Goal: Task Accomplishment & Management: Manage account settings

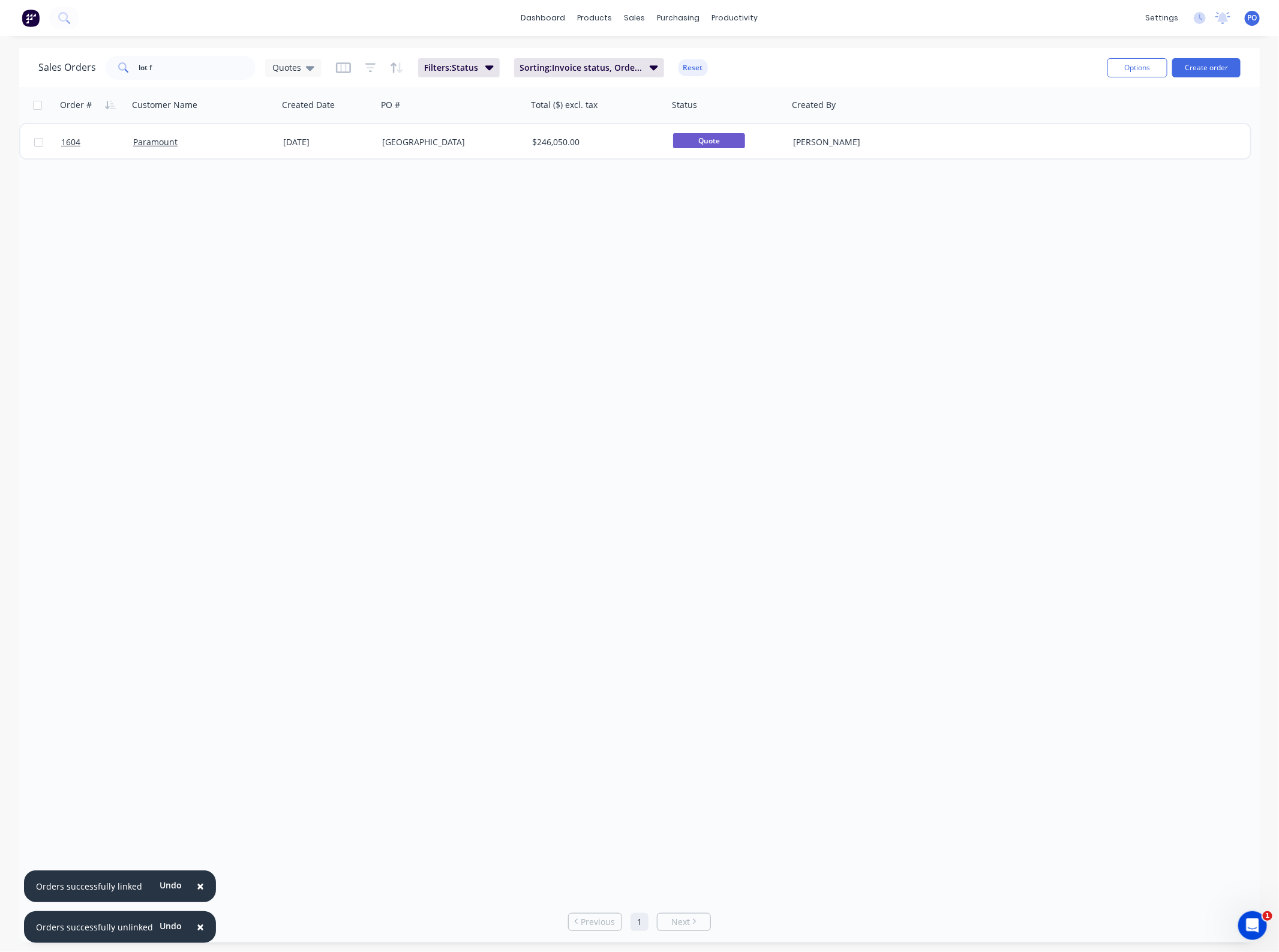
drag, startPoint x: 226, startPoint y: 81, endPoint x: 109, endPoint y: 77, distance: 117.1
click at [108, 77] on div "Sales Orders lot f Quotes Filters: Status Sorting: Invoice status, Order # Reset" at bounding box center [567, 67] width 1059 height 30
click at [187, 70] on input "lot f" at bounding box center [197, 67] width 117 height 24
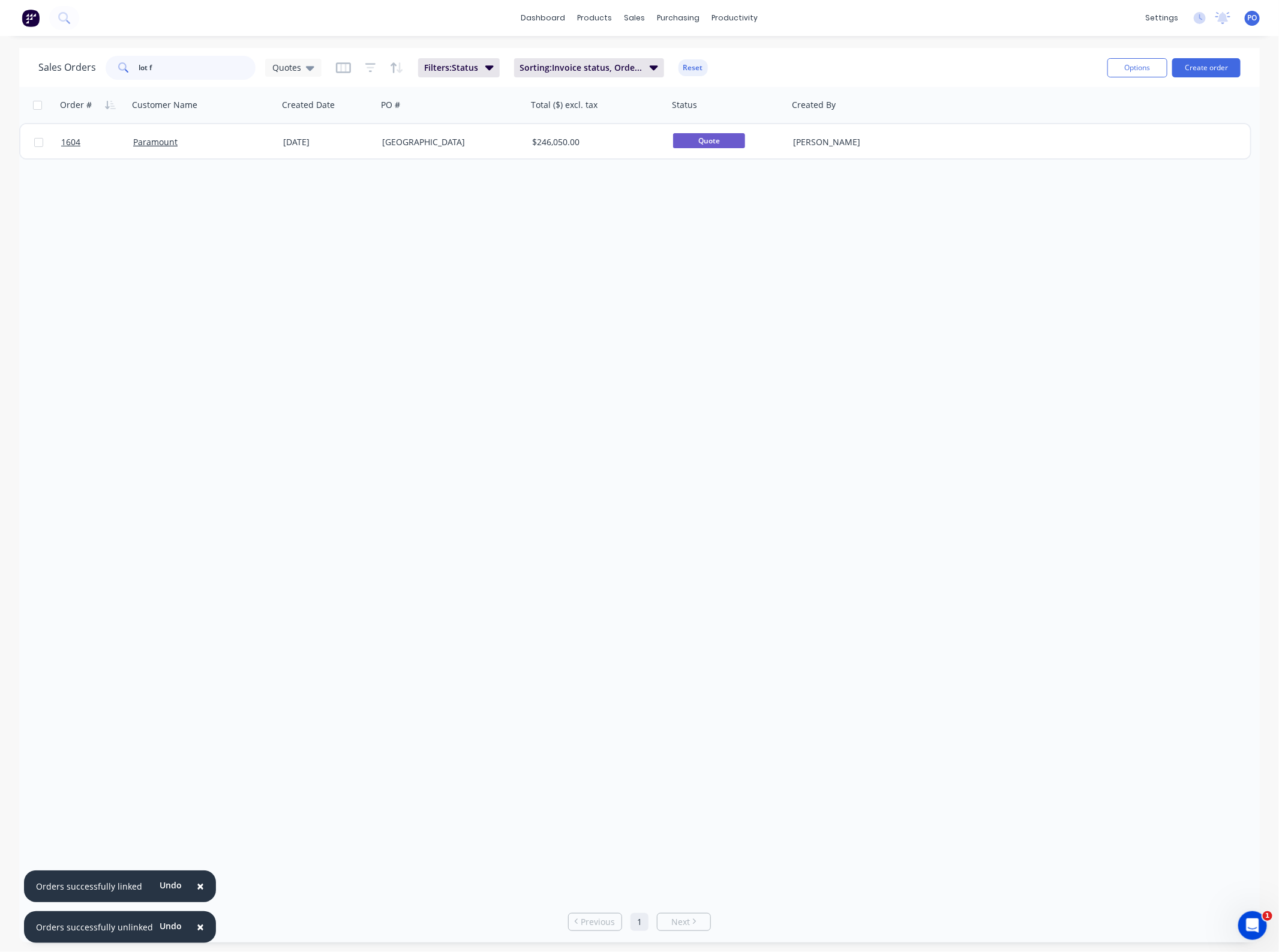
click at [193, 66] on input "lot f" at bounding box center [197, 67] width 117 height 24
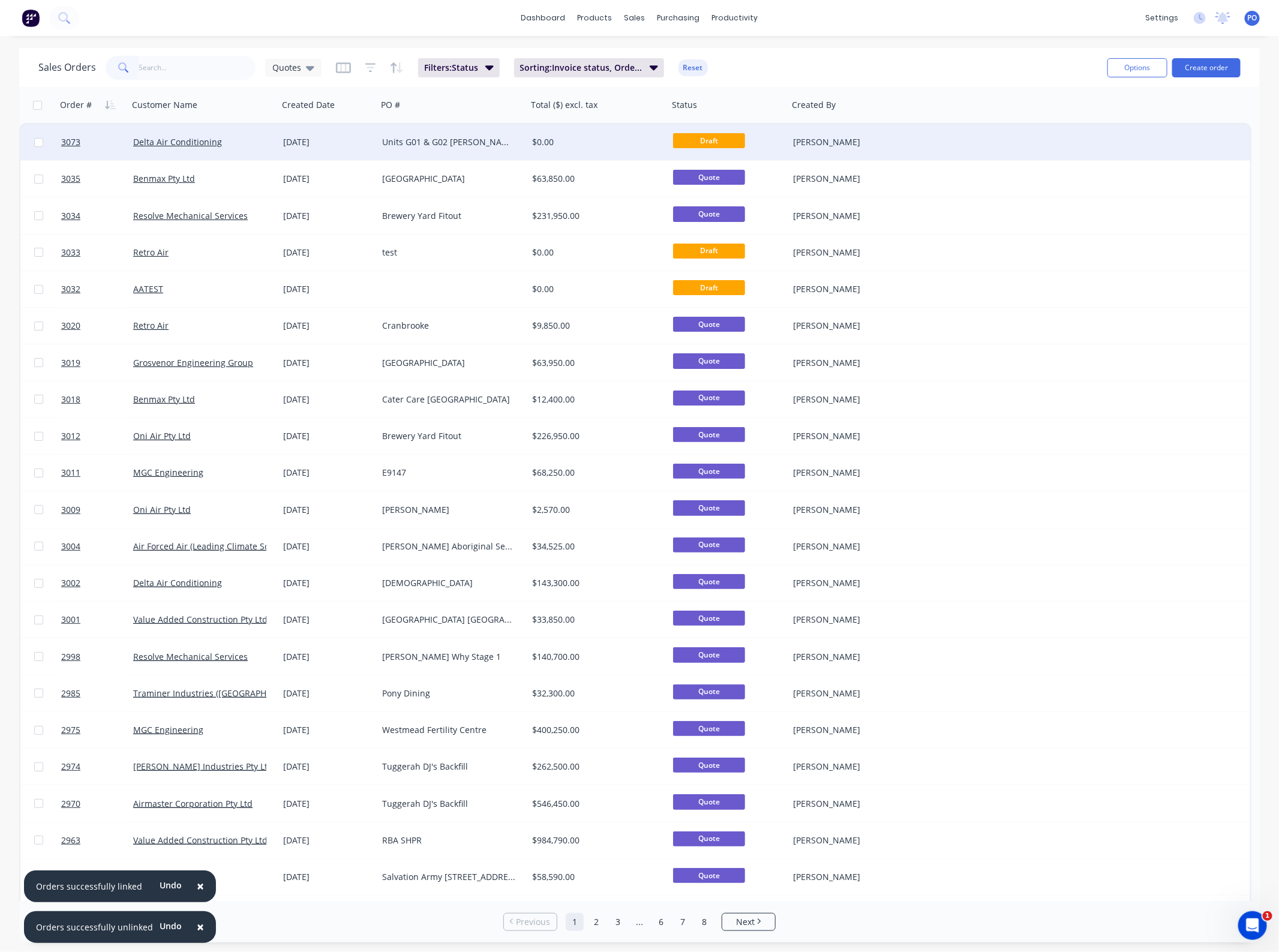
click at [445, 150] on div "Units G01 & G02 Rouse Hill" at bounding box center [452, 142] width 150 height 36
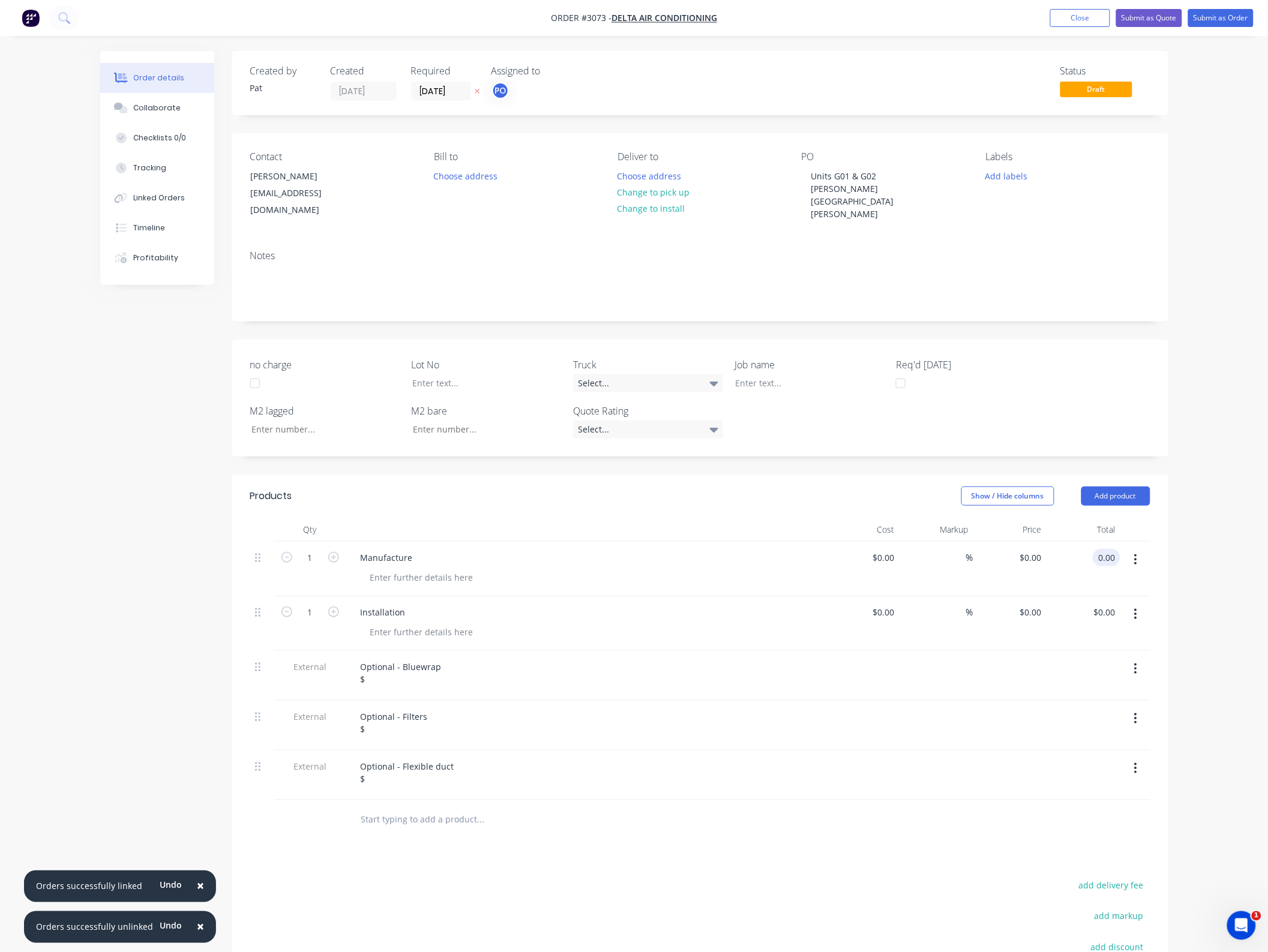
drag, startPoint x: 1099, startPoint y: 539, endPoint x: 1126, endPoint y: 608, distance: 74.1
click at [1100, 549] on input "0.00" at bounding box center [1109, 558] width 23 height 18
type input "47450"
type input "$47,450.00"
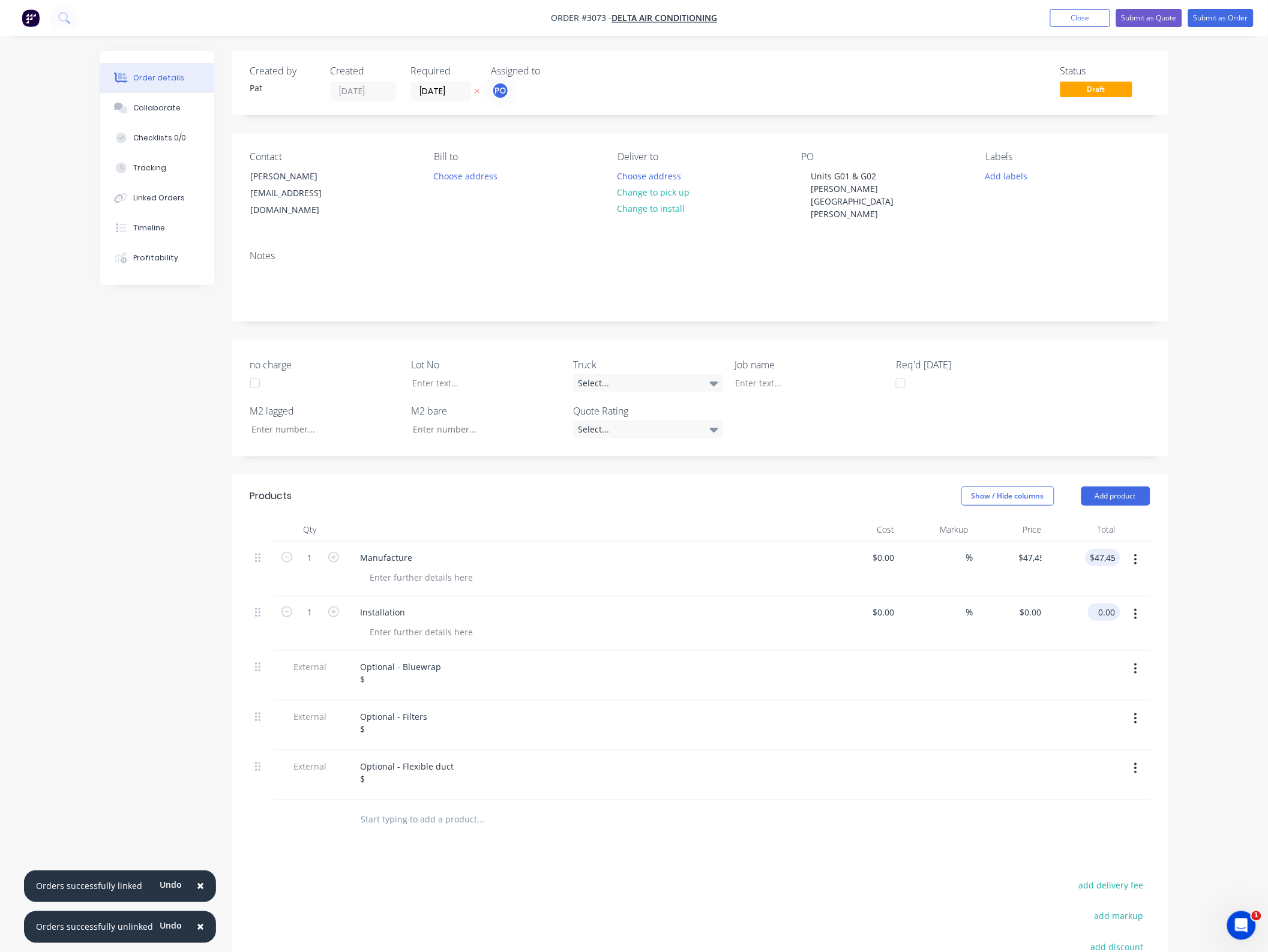
click at [1109, 603] on input "0.00" at bounding box center [1106, 612] width 27 height 18
type input "41400"
type input "$41,400.00"
click at [765, 496] on header "Products Show / Hide columns Add product" at bounding box center [700, 496] width 936 height 43
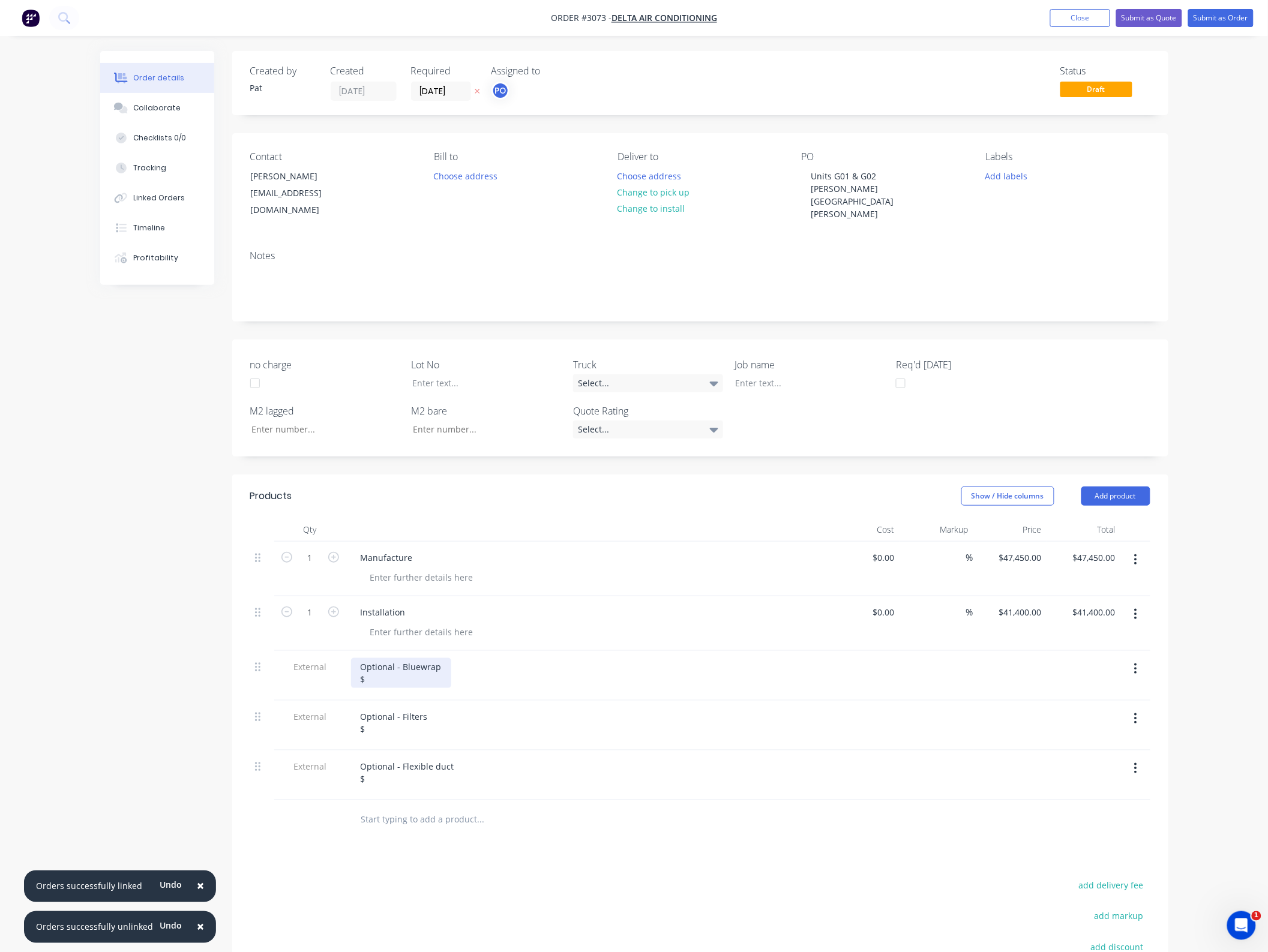
click at [430, 661] on div "Optional - Bluewrap $" at bounding box center [401, 673] width 100 height 30
click at [383, 709] on div "Optional - Filters $" at bounding box center [394, 722] width 86 height 30
click at [417, 760] on div "Optional - Flexible duct $" at bounding box center [407, 772] width 113 height 30
click at [656, 487] on div "Show / Hide columns Add product" at bounding box center [795, 496] width 709 height 19
click at [1138, 20] on button "Submit as Quote" at bounding box center [1149, 18] width 66 height 18
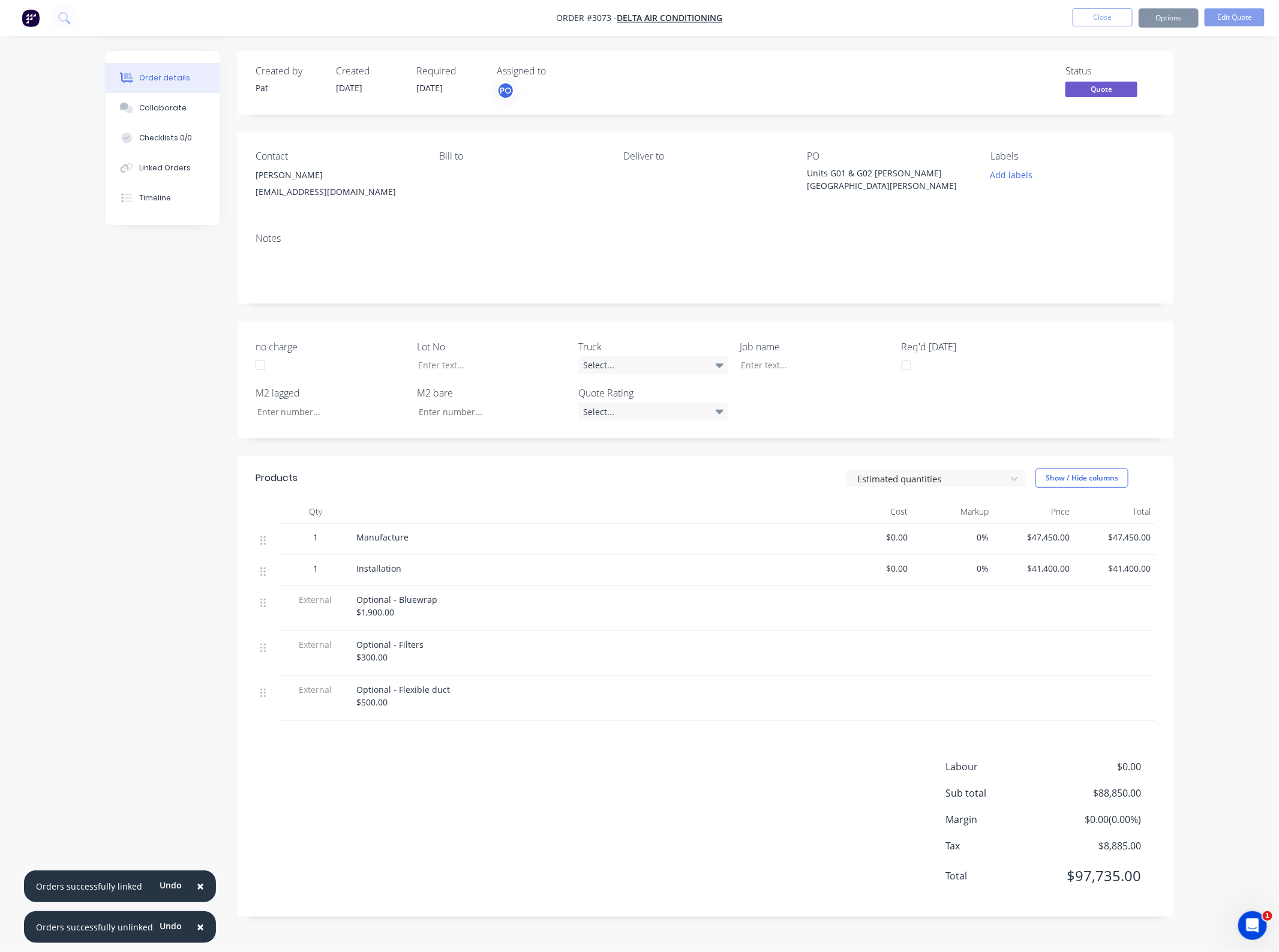
click at [1147, 19] on button "Options" at bounding box center [1168, 18] width 60 height 19
click at [1110, 76] on div "Quote" at bounding box center [1133, 72] width 111 height 18
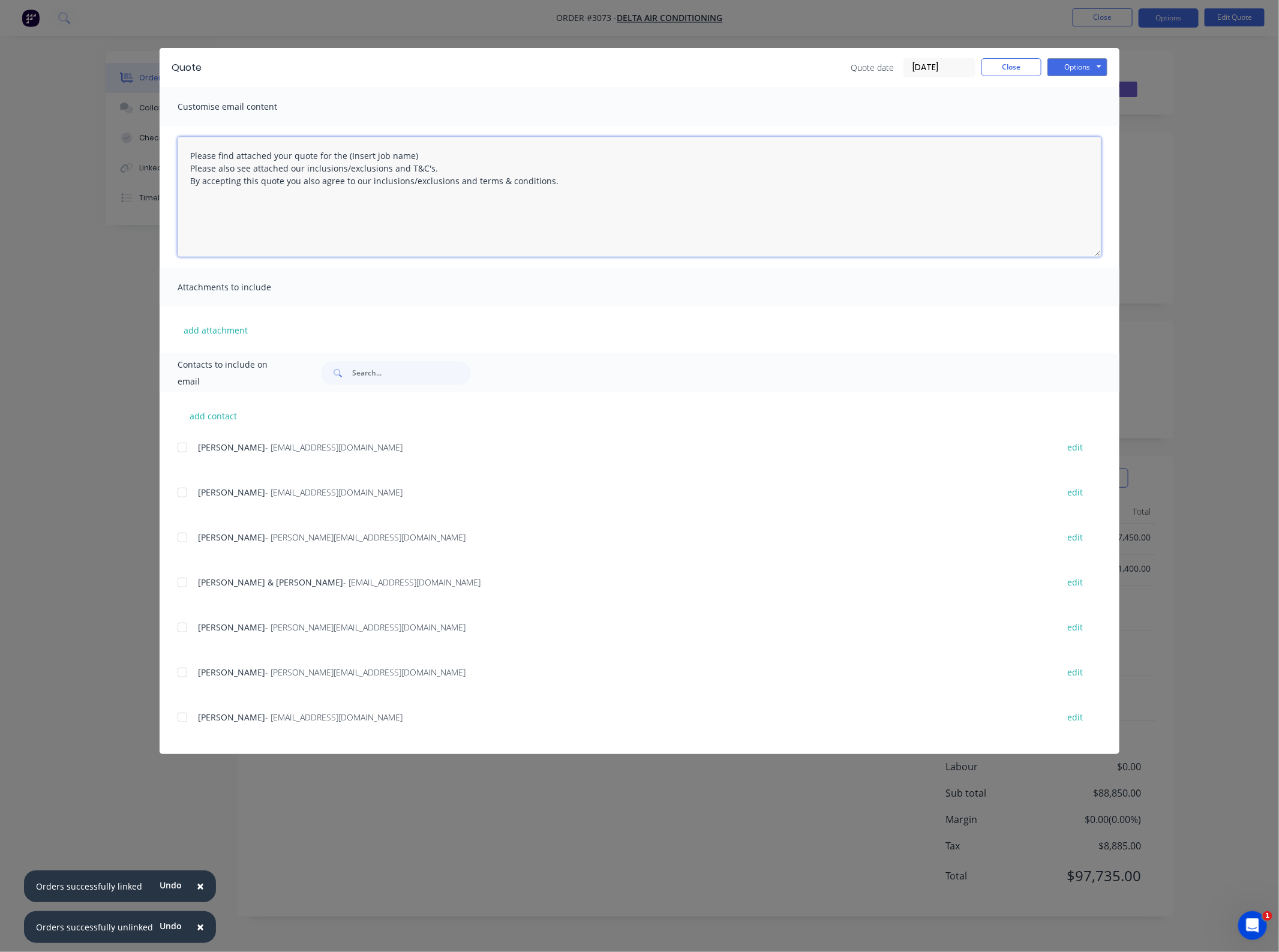
drag, startPoint x: 455, startPoint y: 150, endPoint x: 345, endPoint y: 150, distance: 110.0
click at [344, 150] on textarea "Please find attached your quote for the (Insert job name) Please also see attac…" at bounding box center [639, 196] width 924 height 120
drag, startPoint x: 190, startPoint y: 444, endPoint x: 210, endPoint y: 406, distance: 42.9
click at [190, 445] on div at bounding box center [182, 447] width 24 height 24
type textarea "Please find attached your quote for the Units G01 & G02 Rouse Hill project. Ple…"
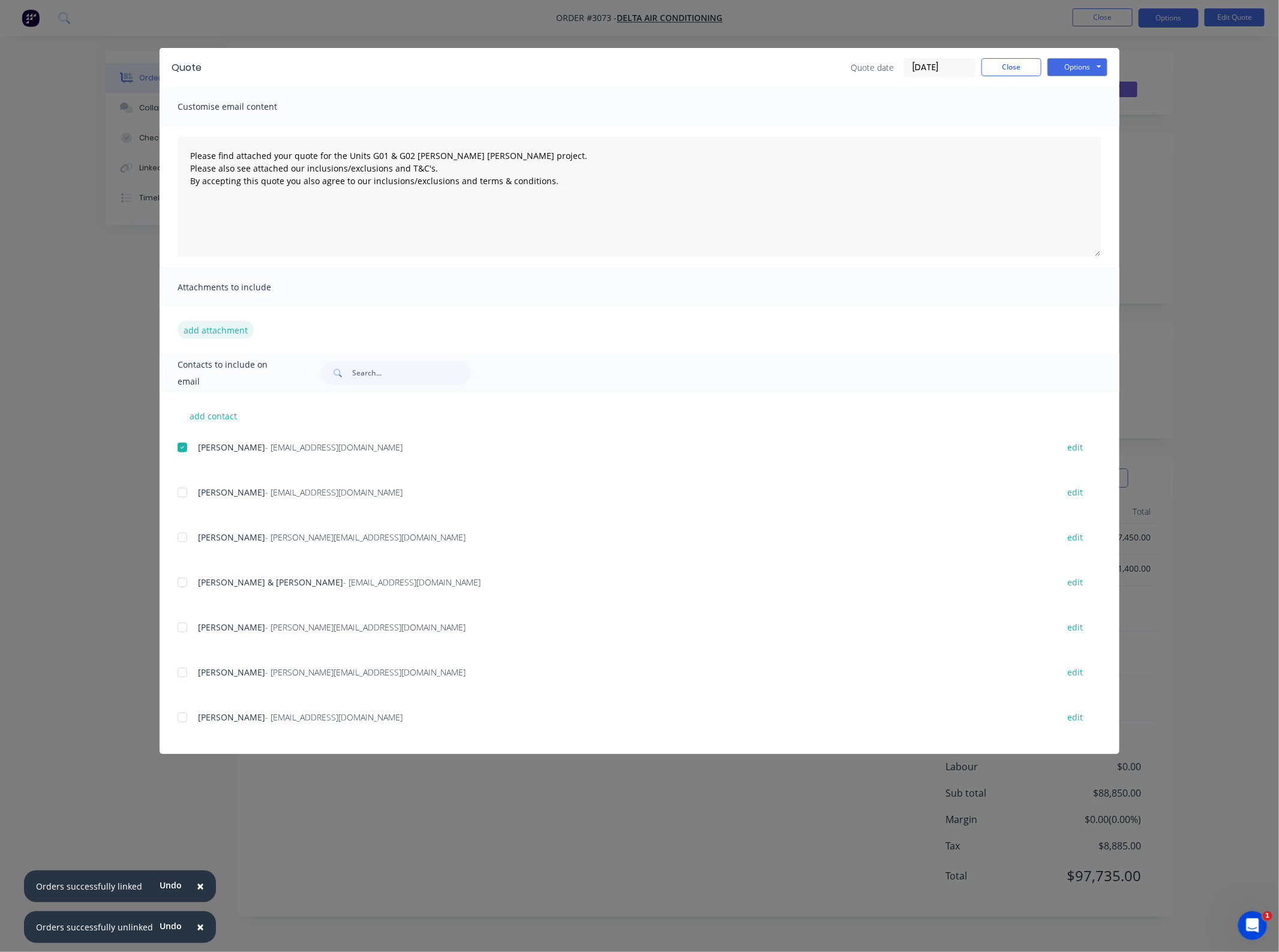
click at [240, 322] on button "add attachment" at bounding box center [216, 330] width 76 height 18
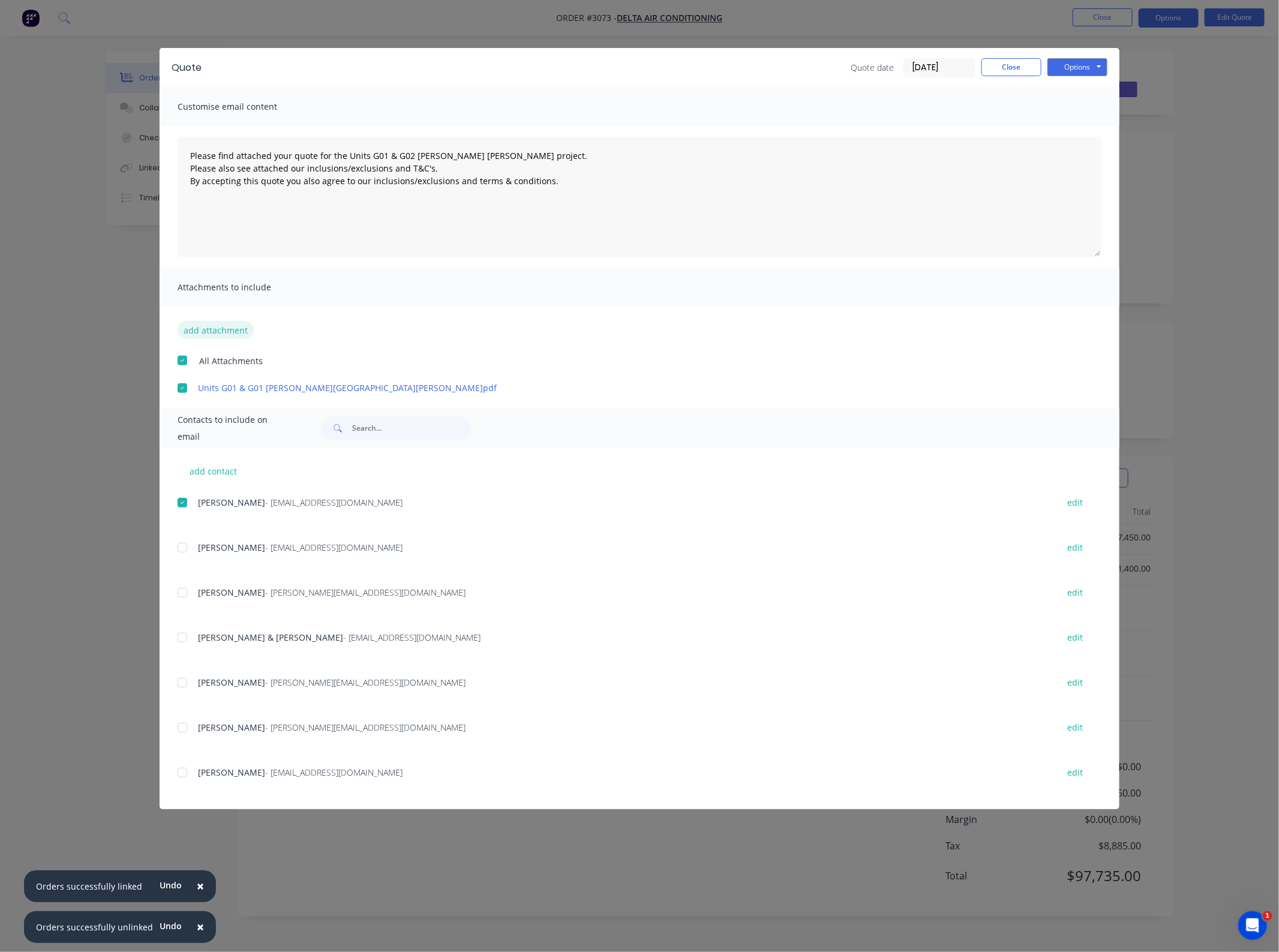
click at [208, 333] on button "add attachment" at bounding box center [216, 330] width 76 height 18
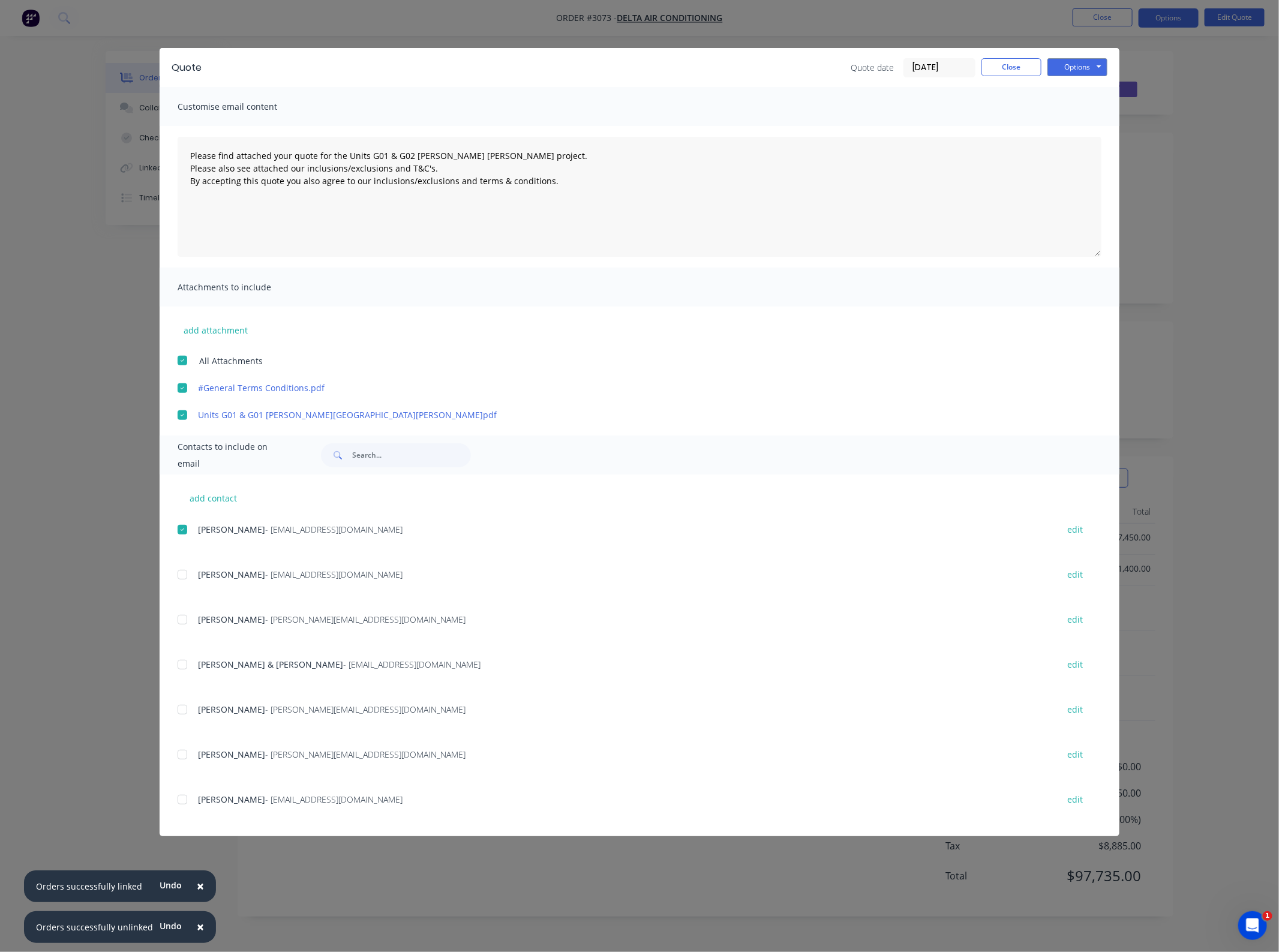
click at [1062, 78] on div "Quote Quote date 13/10/25 Close Options Preview Print Email" at bounding box center [639, 67] width 959 height 39
click at [1065, 72] on button "Options" at bounding box center [1077, 67] width 60 height 18
click at [1075, 130] on button "Email" at bounding box center [1085, 129] width 77 height 20
click at [988, 69] on button "Close" at bounding box center [1011, 67] width 60 height 18
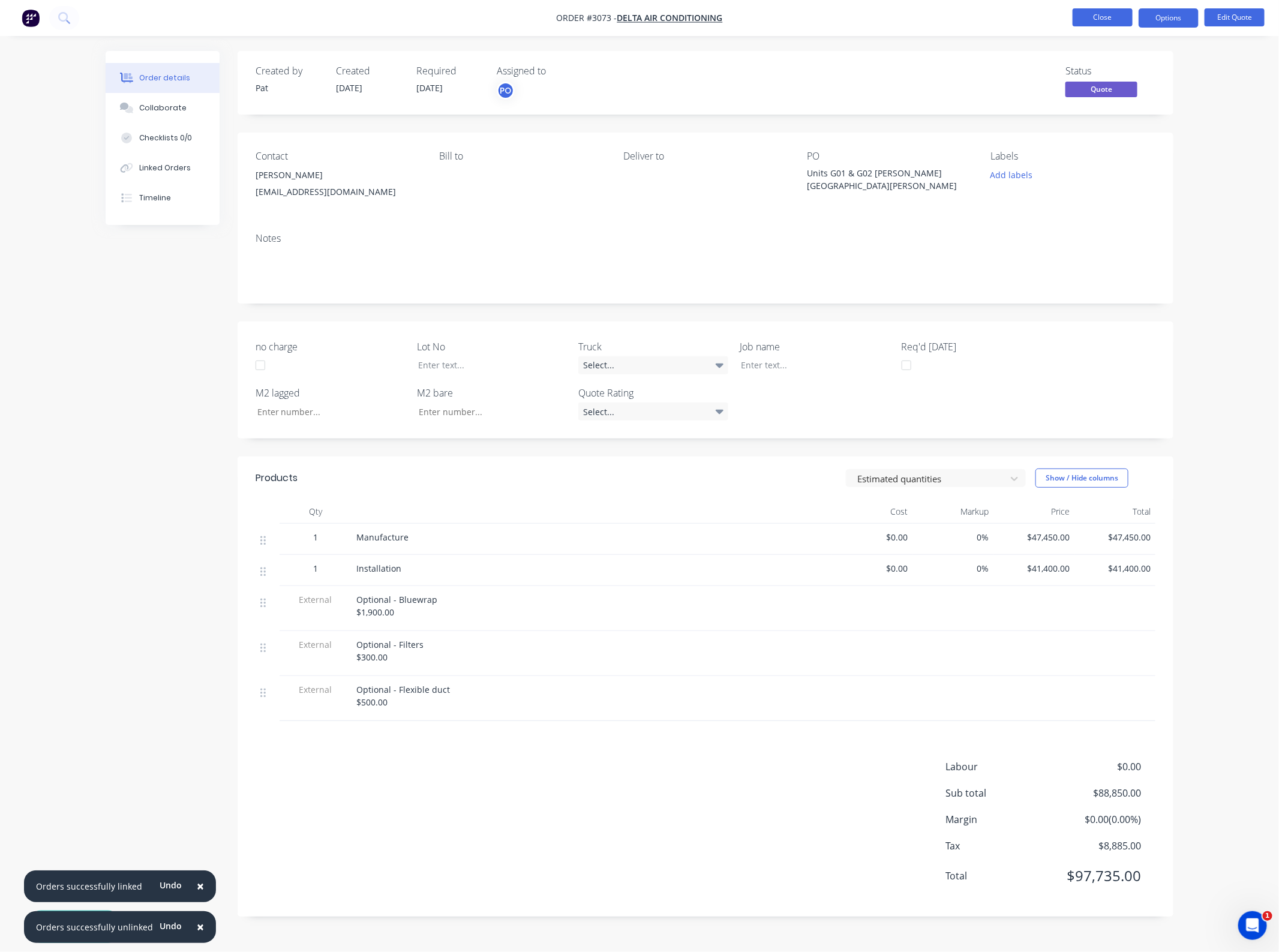
click at [1089, 25] on button "Close" at bounding box center [1102, 18] width 60 height 18
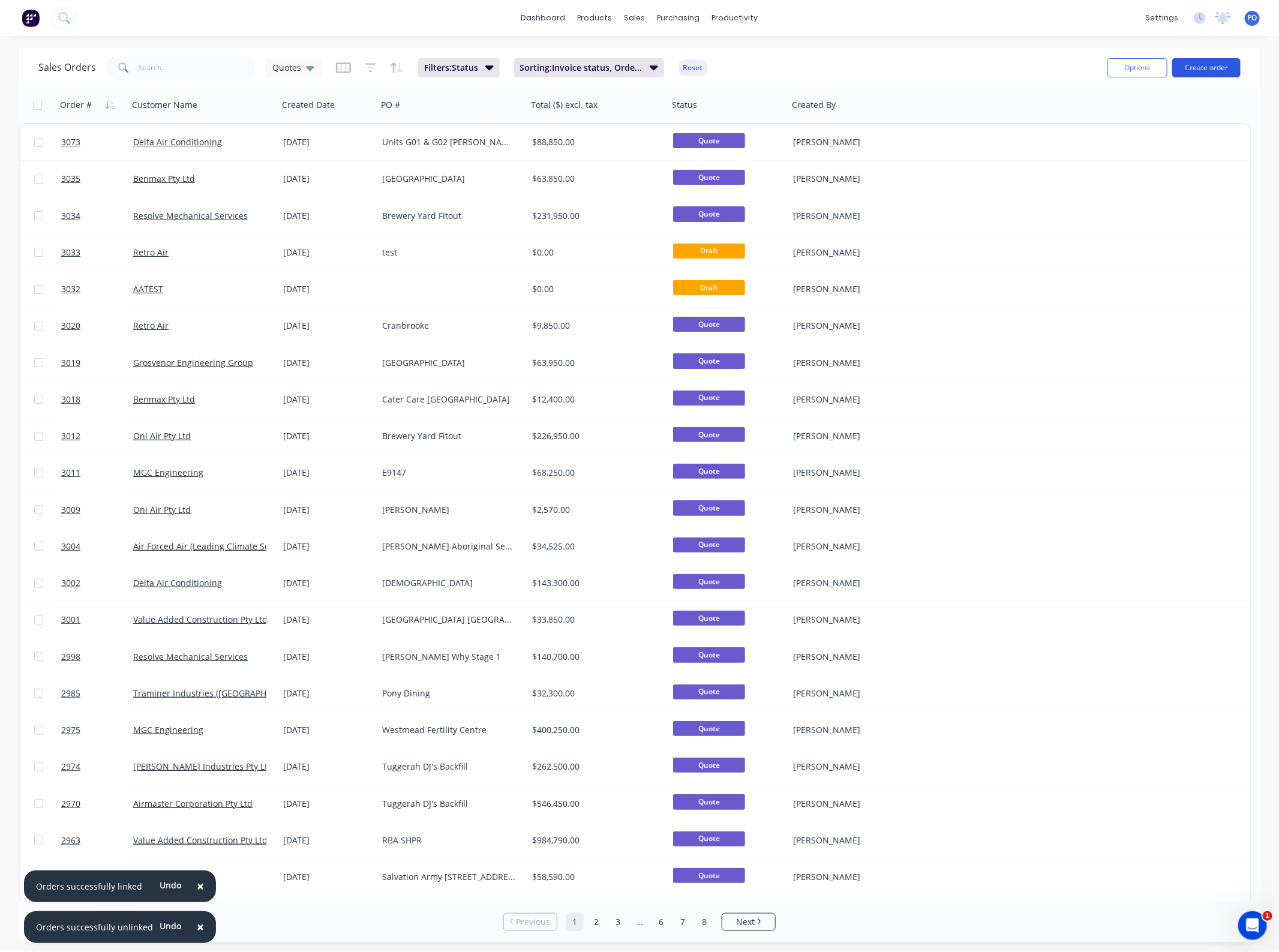
click at [1221, 69] on button "Create order" at bounding box center [1207, 67] width 69 height 19
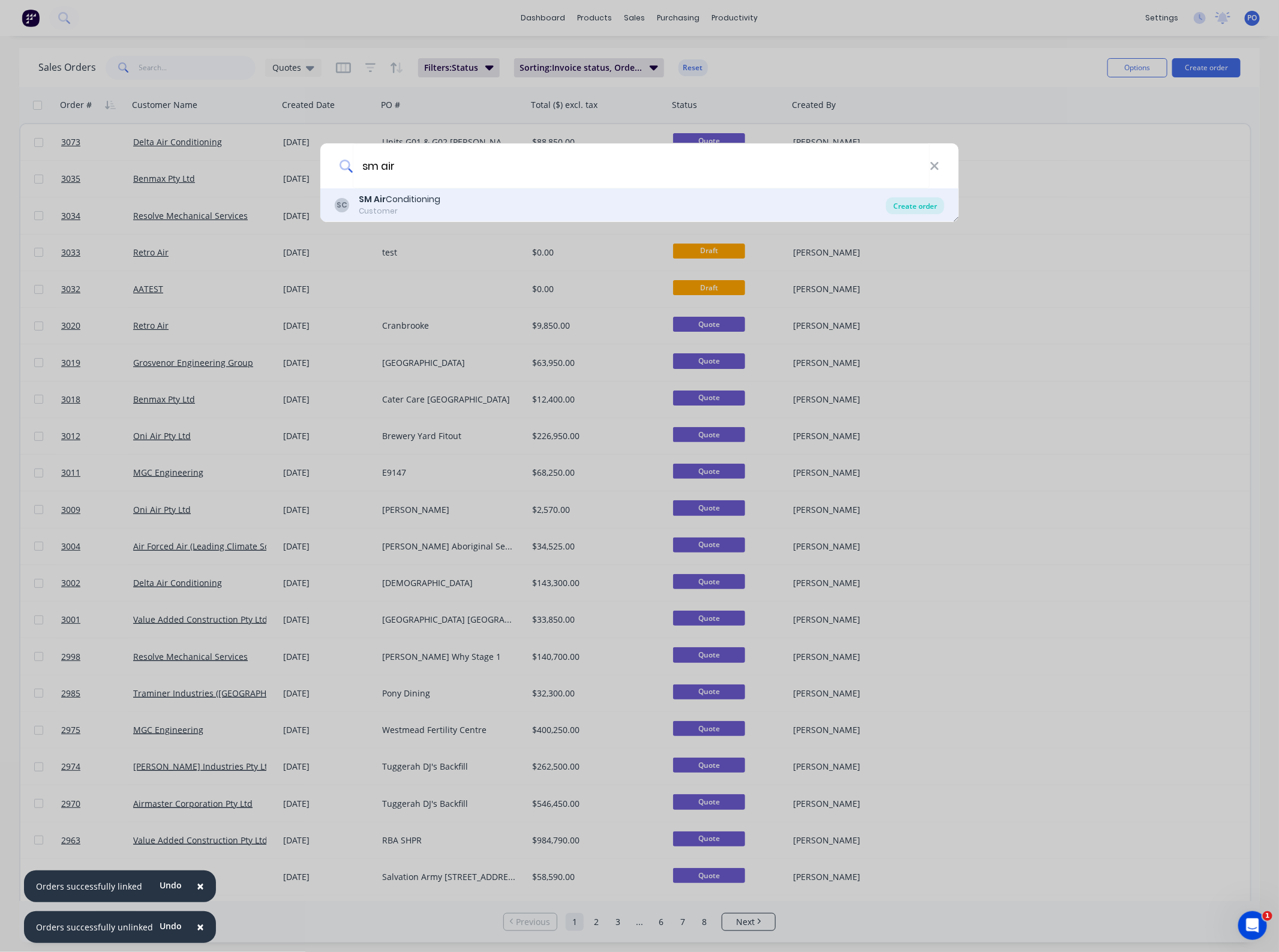
type input "sm air"
click at [911, 204] on div "Create order" at bounding box center [915, 206] width 58 height 17
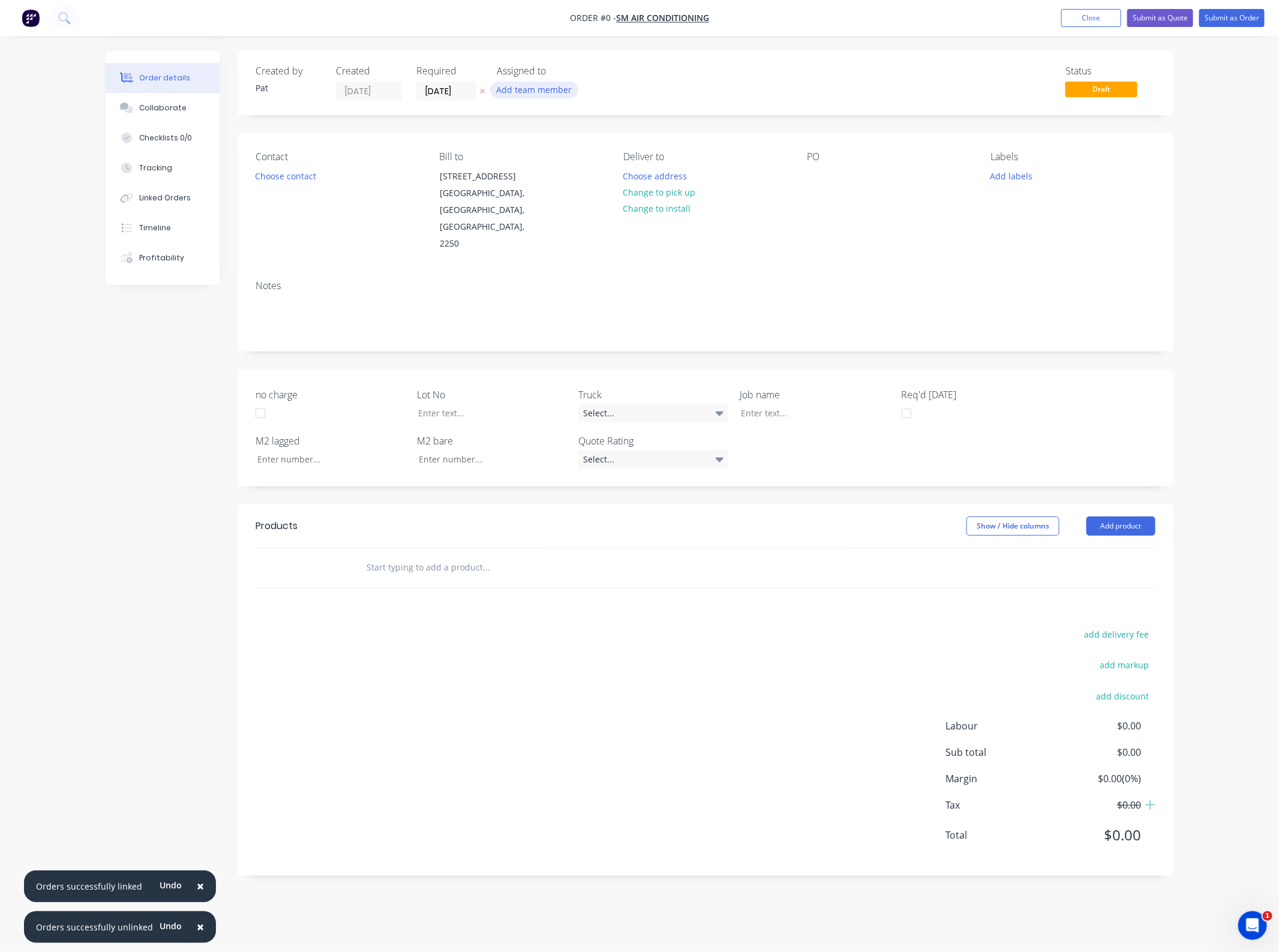
click at [549, 93] on button "Add team member" at bounding box center [535, 89] width 88 height 16
click at [555, 157] on div "Pat O'Mullane (You)" at bounding box center [593, 156] width 120 height 13
click at [304, 174] on div "Order details Collaborate Checklists 0/0 Tracking Linked Orders Timeline Profit…" at bounding box center [639, 472] width 1091 height 843
click at [304, 174] on button "Choose contact" at bounding box center [285, 175] width 74 height 16
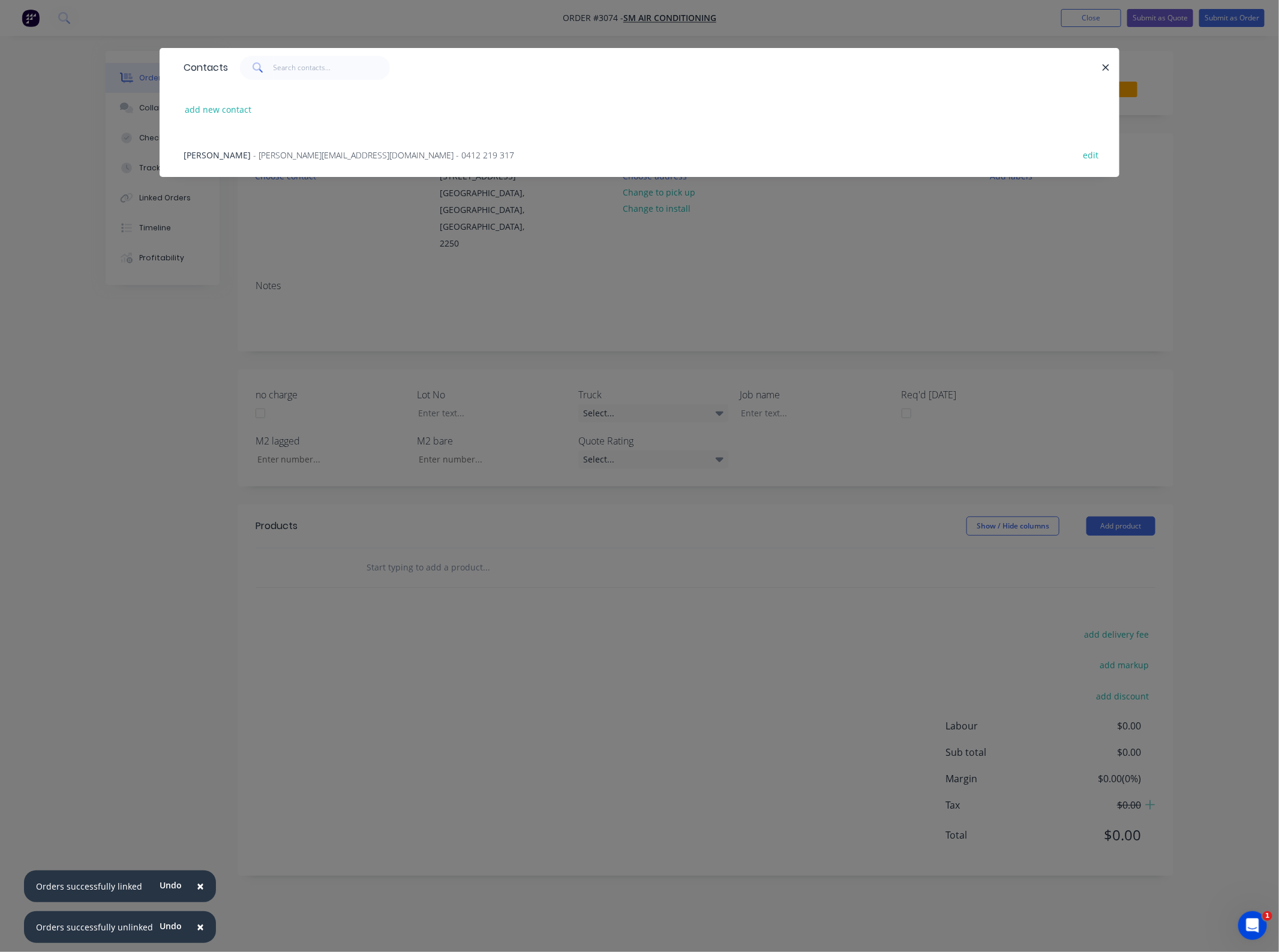
click at [268, 153] on span "- sean@smairconditioning.com.au - 0412 219 317" at bounding box center [384, 155] width 261 height 11
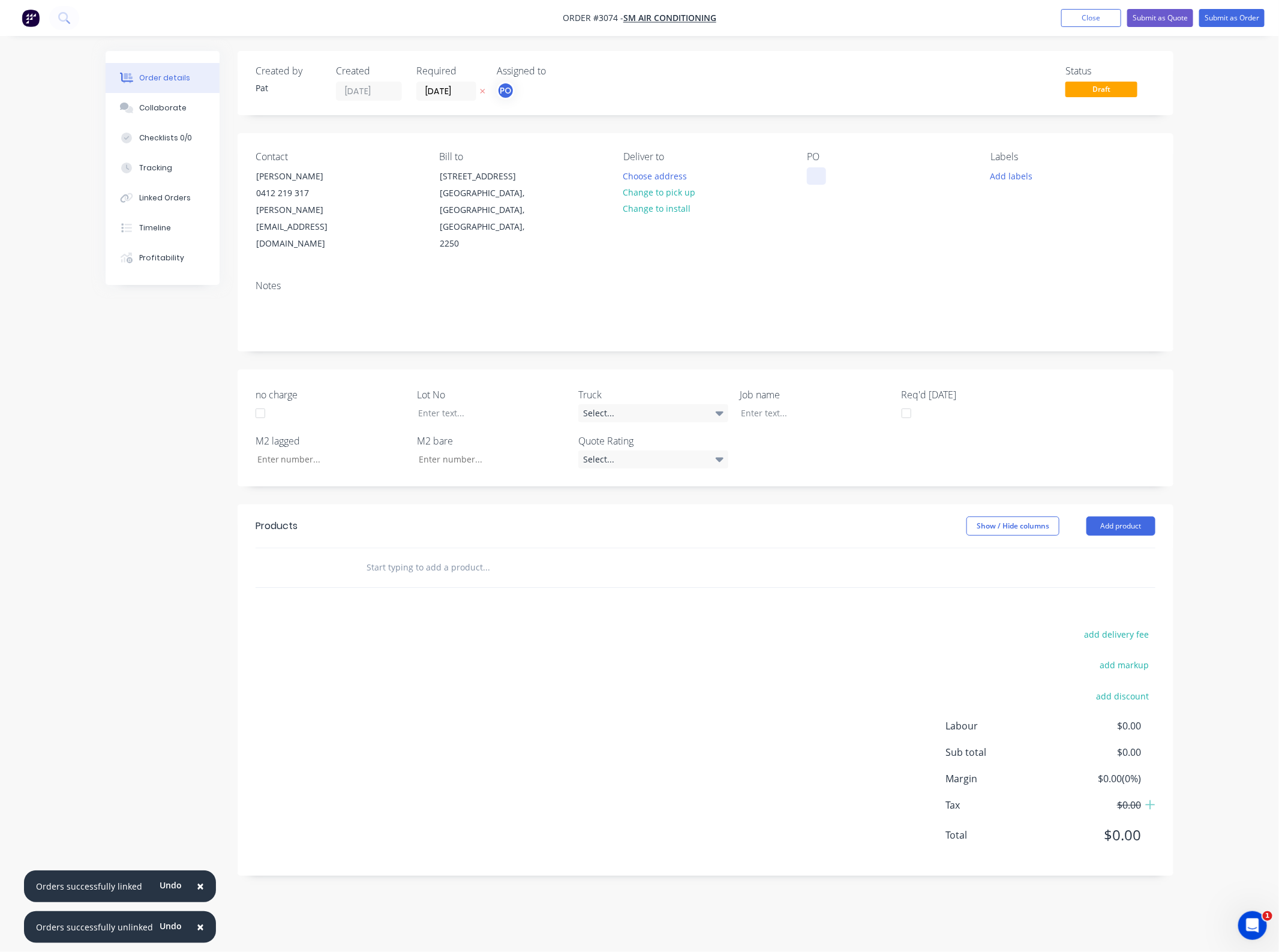
click at [823, 175] on div at bounding box center [816, 175] width 19 height 18
click at [1089, 22] on button "Close" at bounding box center [1091, 18] width 60 height 18
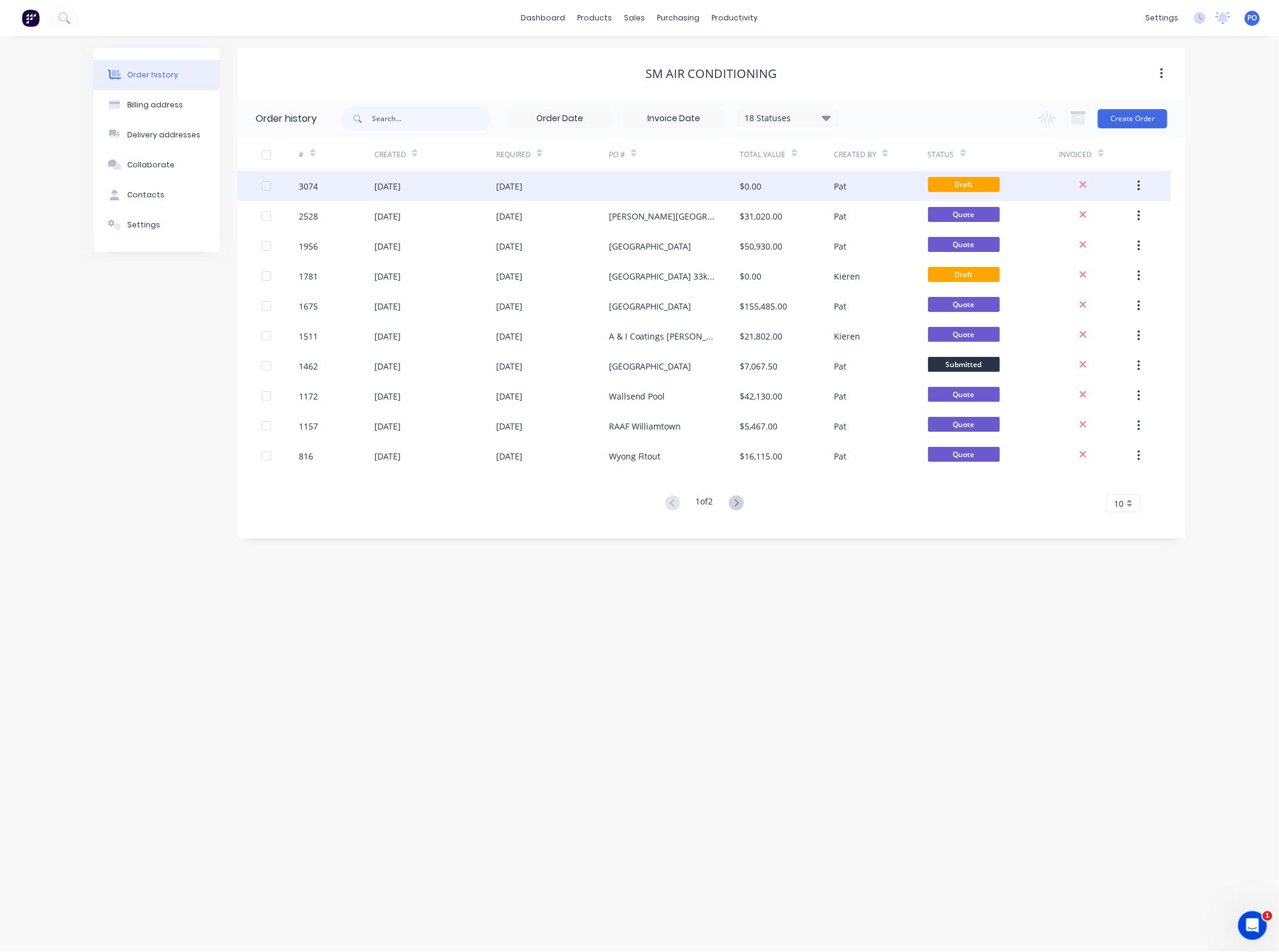
click at [1138, 185] on icon "button" at bounding box center [1138, 186] width 2 height 11
click at [1101, 220] on div "Archive" at bounding box center [1095, 217] width 92 height 18
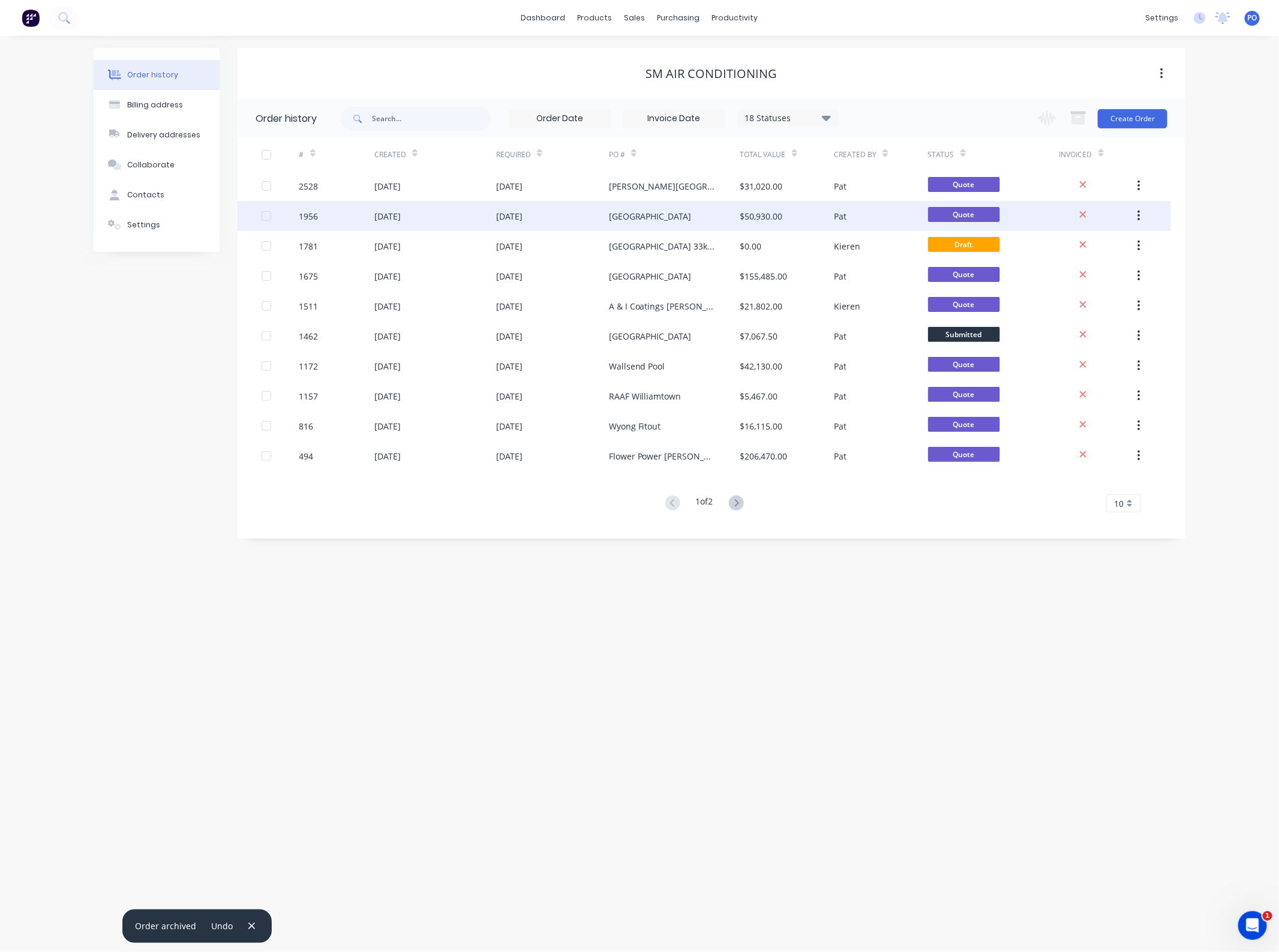
click at [637, 217] on div "CCGS New Art Building" at bounding box center [650, 216] width 83 height 13
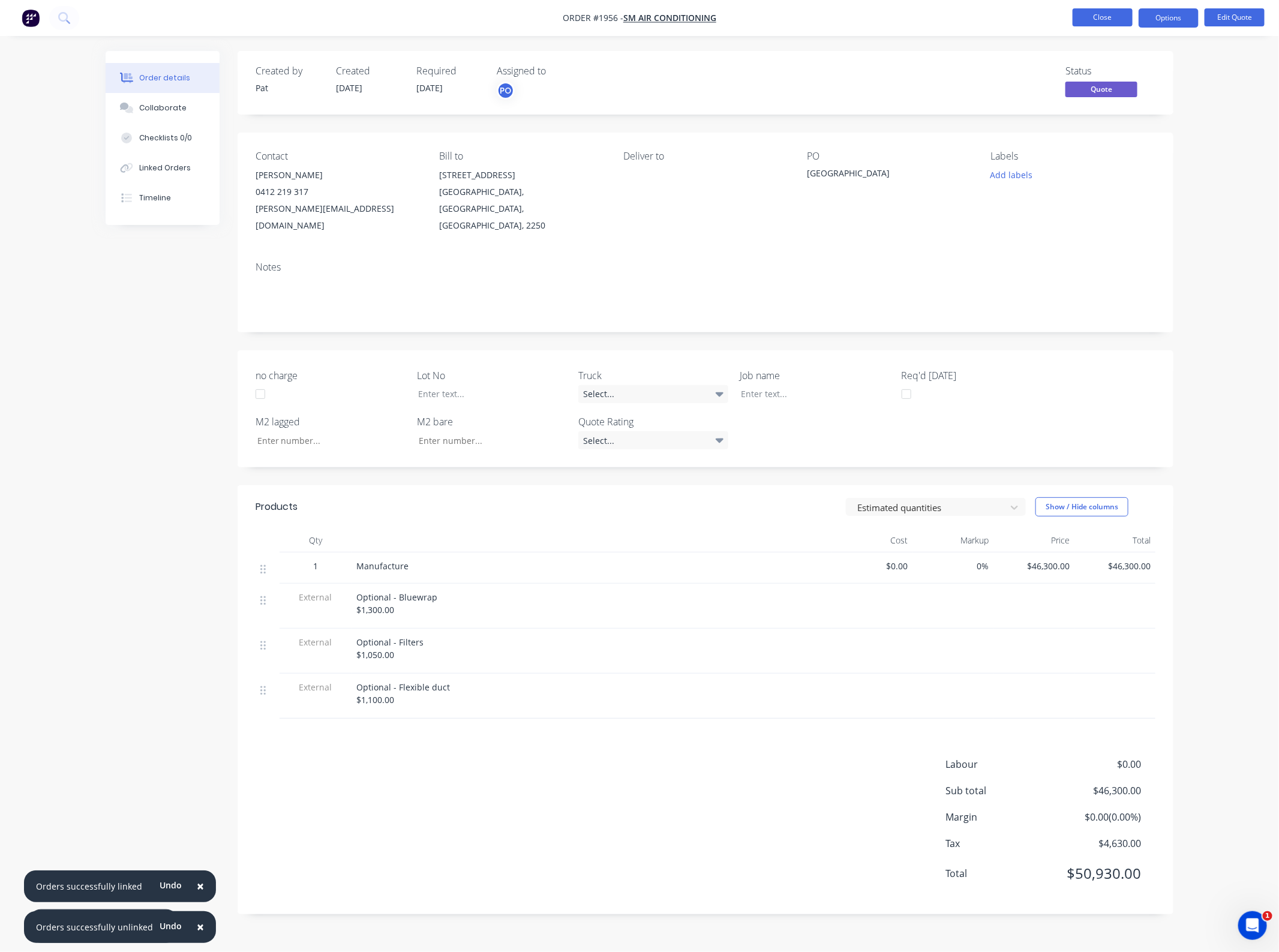
click at [1090, 8] on button "Close" at bounding box center [1102, 18] width 60 height 18
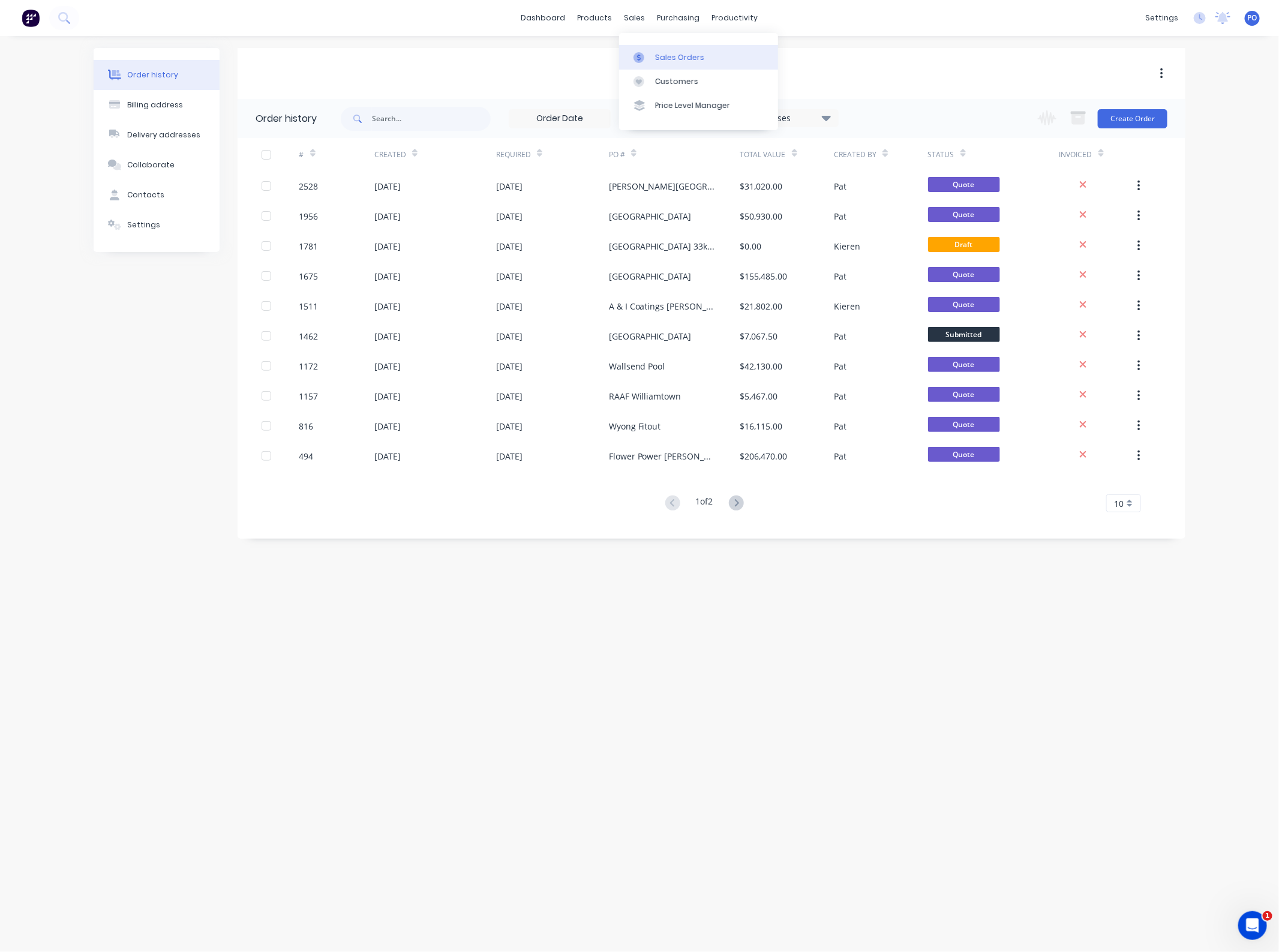
click at [651, 51] on link "Sales Orders" at bounding box center [699, 56] width 159 height 24
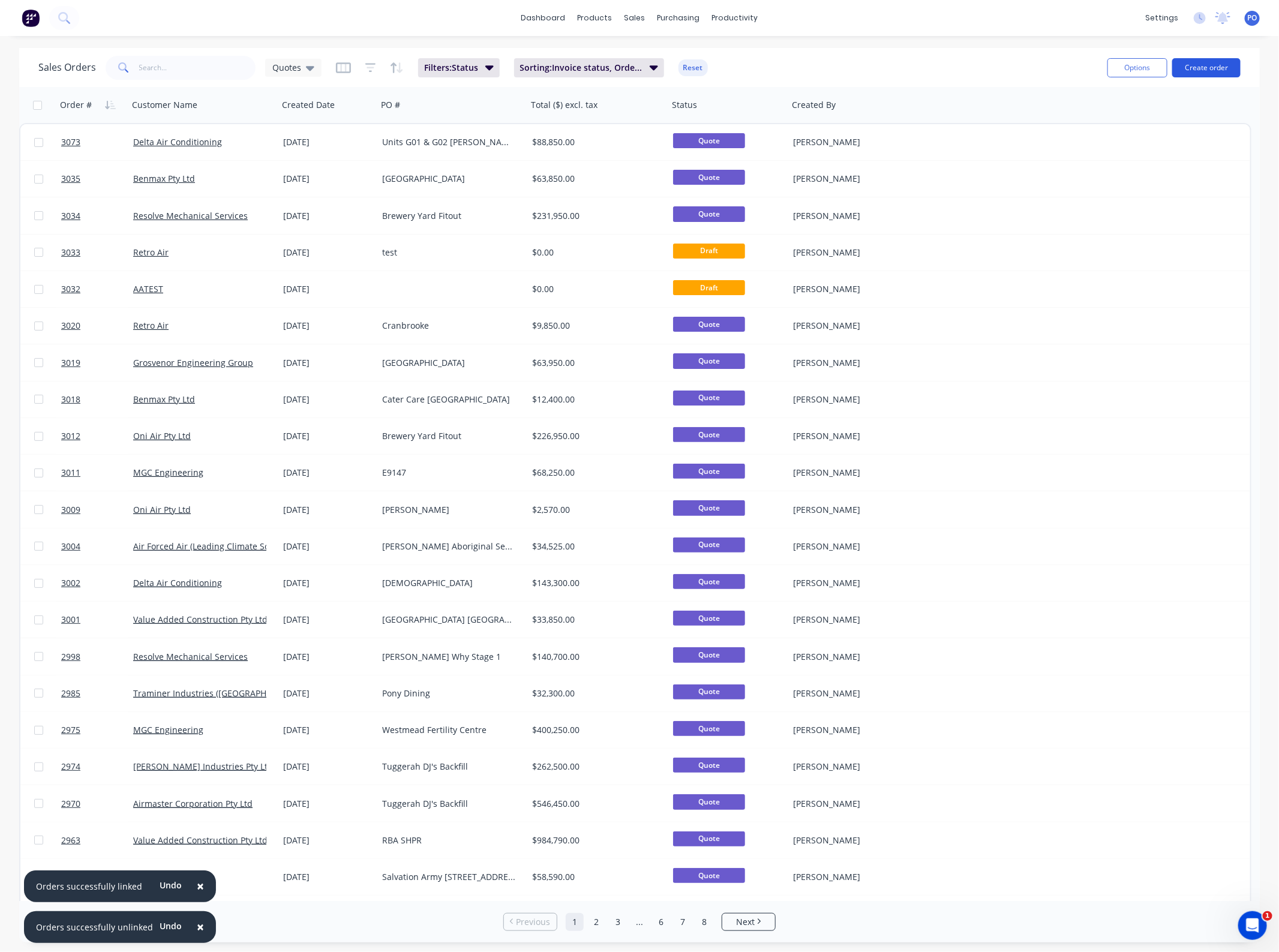
click at [1232, 69] on button "Create order" at bounding box center [1207, 67] width 69 height 19
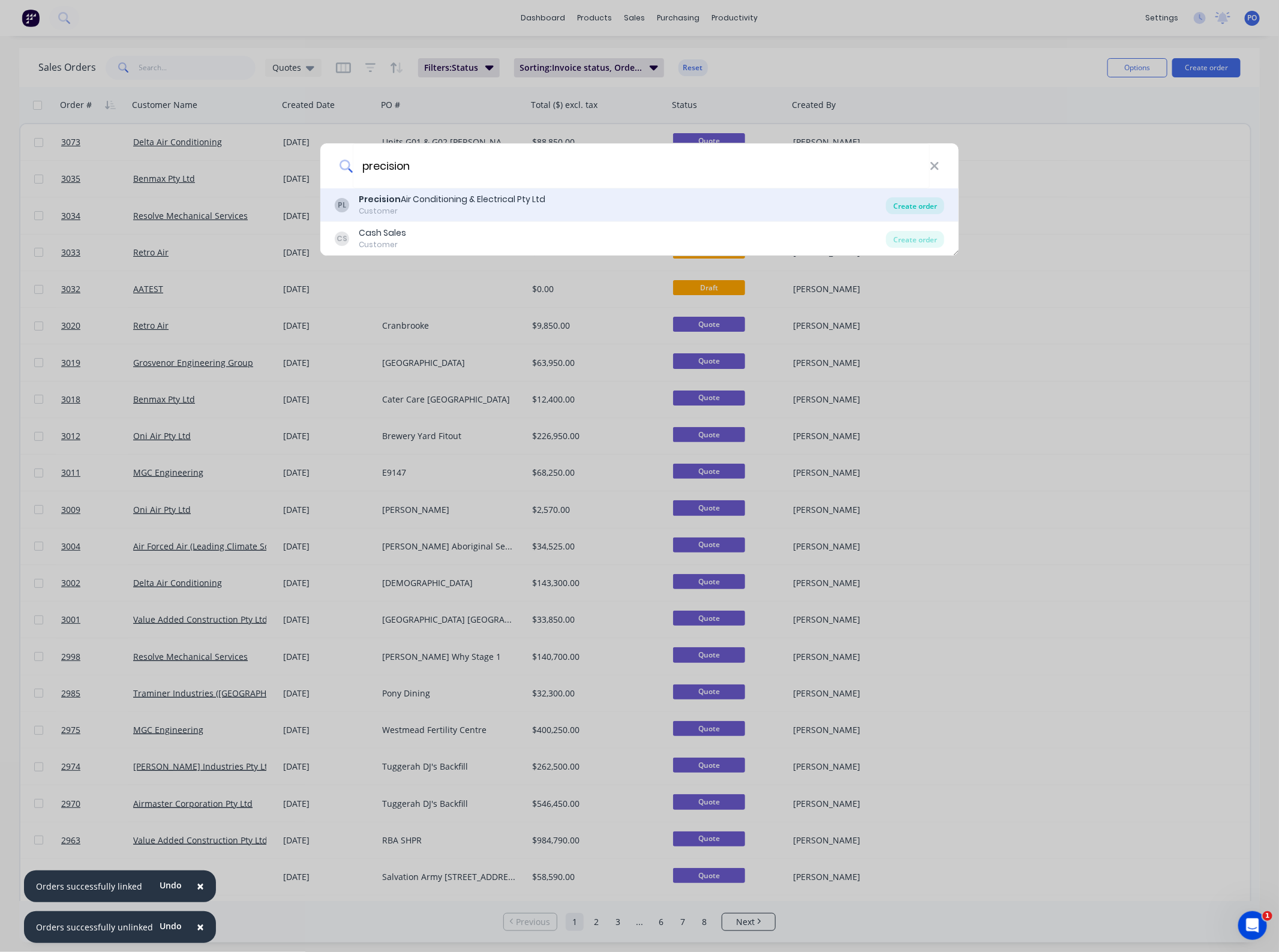
type input "precision"
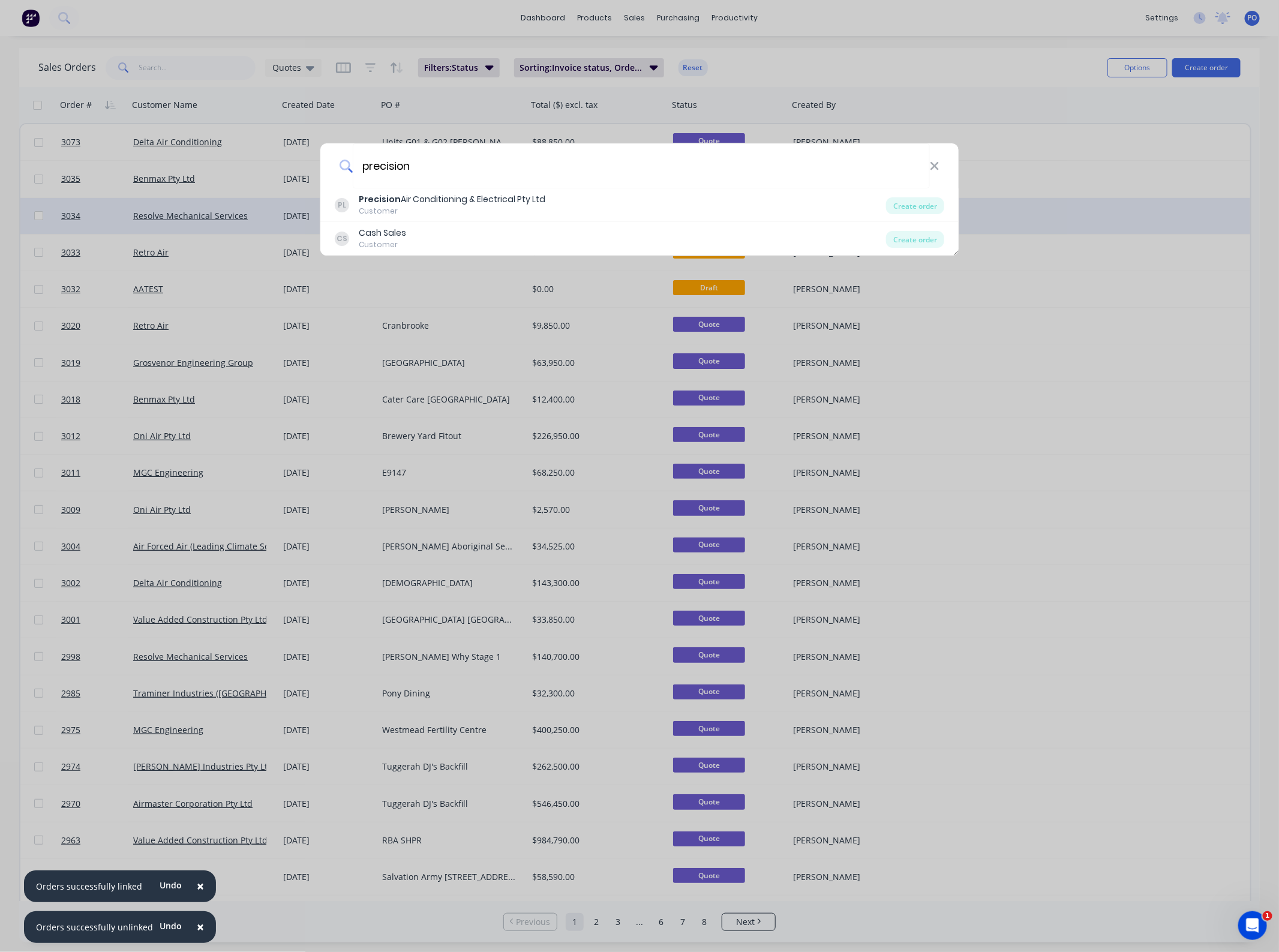
drag, startPoint x: 905, startPoint y: 207, endPoint x: 875, endPoint y: 212, distance: 30.4
click at [906, 207] on div "Create order" at bounding box center [915, 206] width 58 height 17
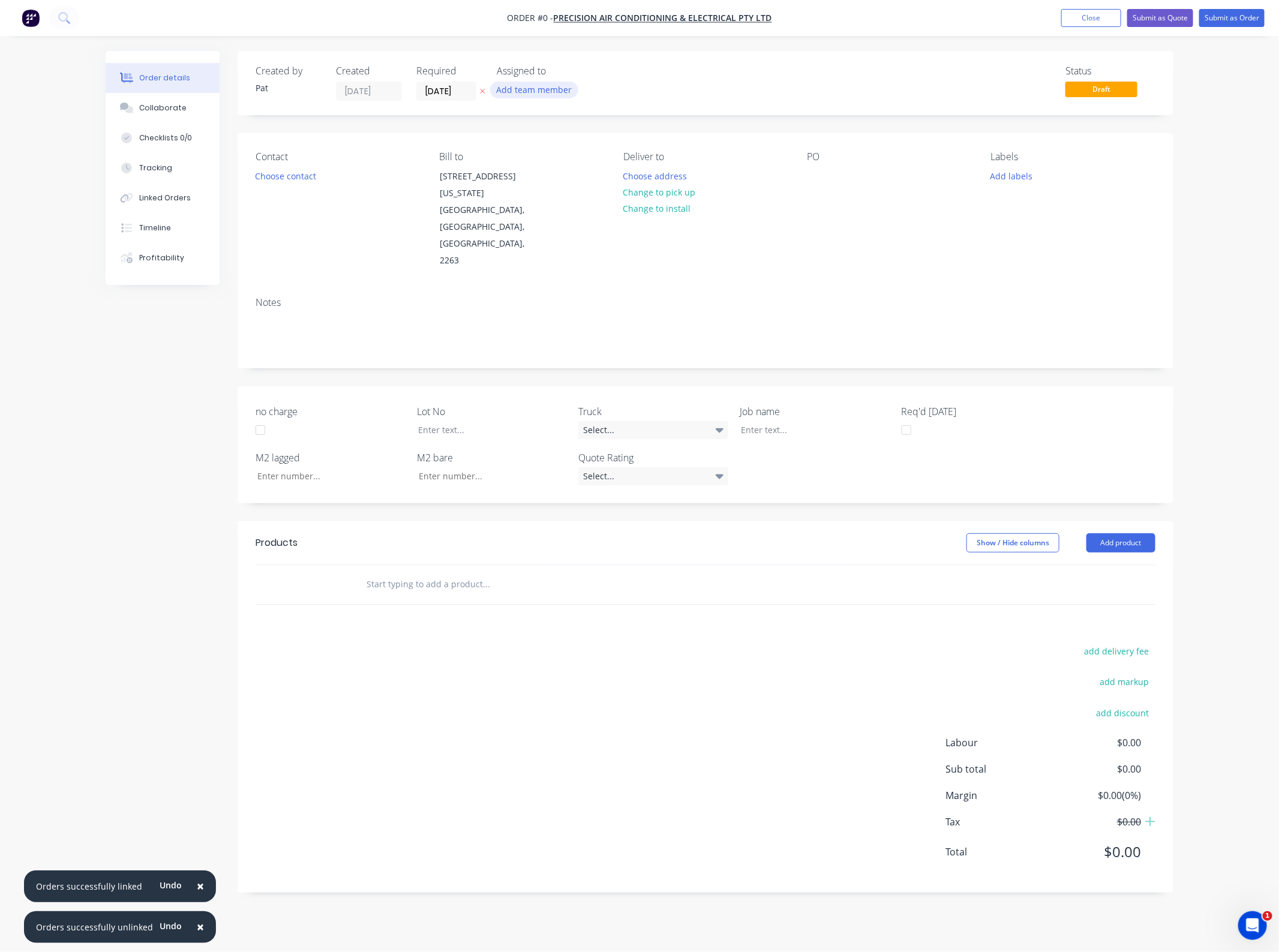
click at [547, 84] on button "Add team member" at bounding box center [535, 89] width 88 height 16
click at [561, 150] on div "Pat O'Mullane (You)" at bounding box center [593, 156] width 120 height 13
click at [291, 167] on div "Order details Collaborate Checklists 0/0 Tracking Linked Orders Timeline Profit…" at bounding box center [639, 481] width 1091 height 860
click at [288, 167] on button "Choose contact" at bounding box center [285, 175] width 74 height 16
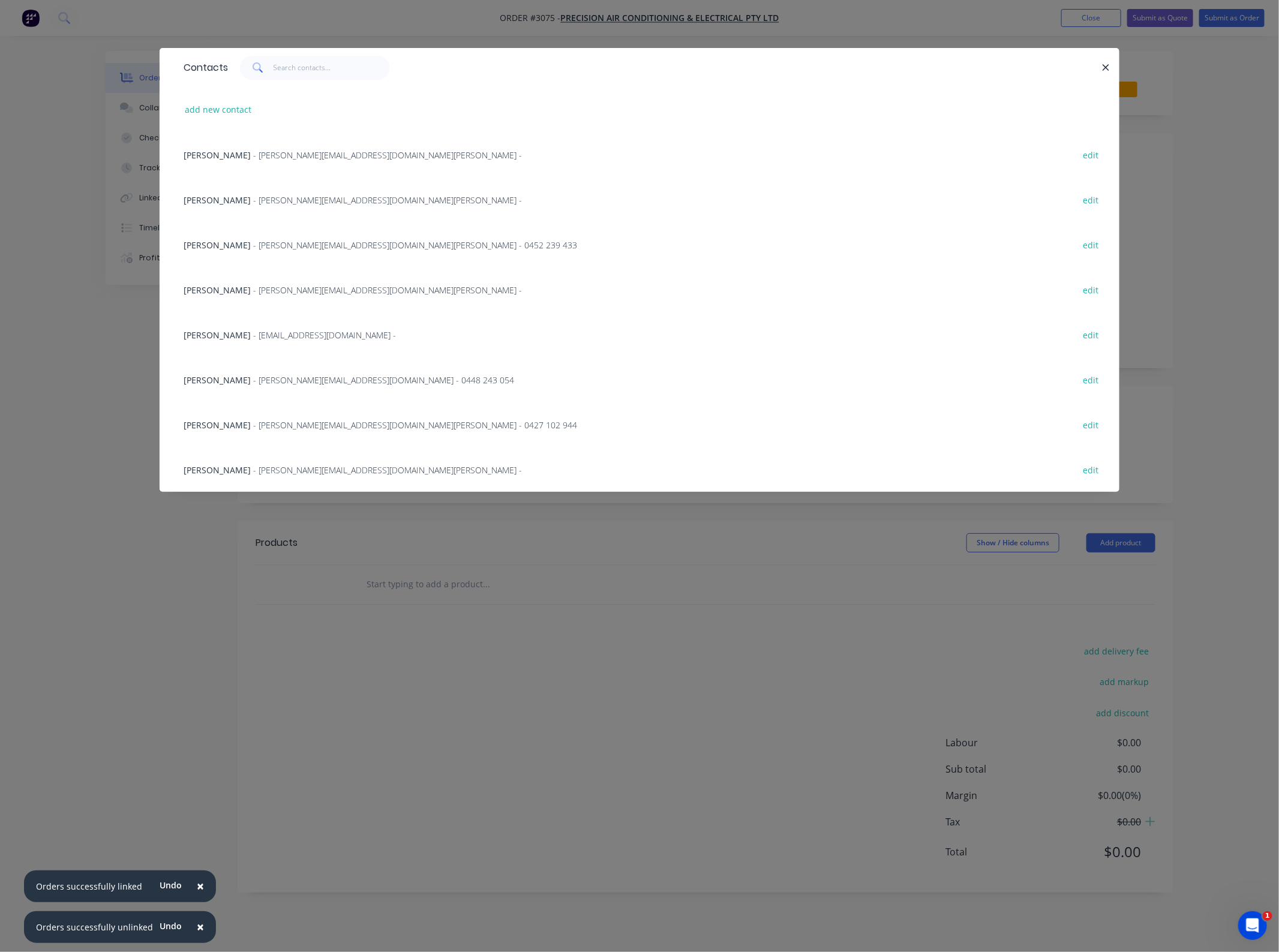
click at [214, 423] on span "Scott Bundy" at bounding box center [217, 425] width 67 height 11
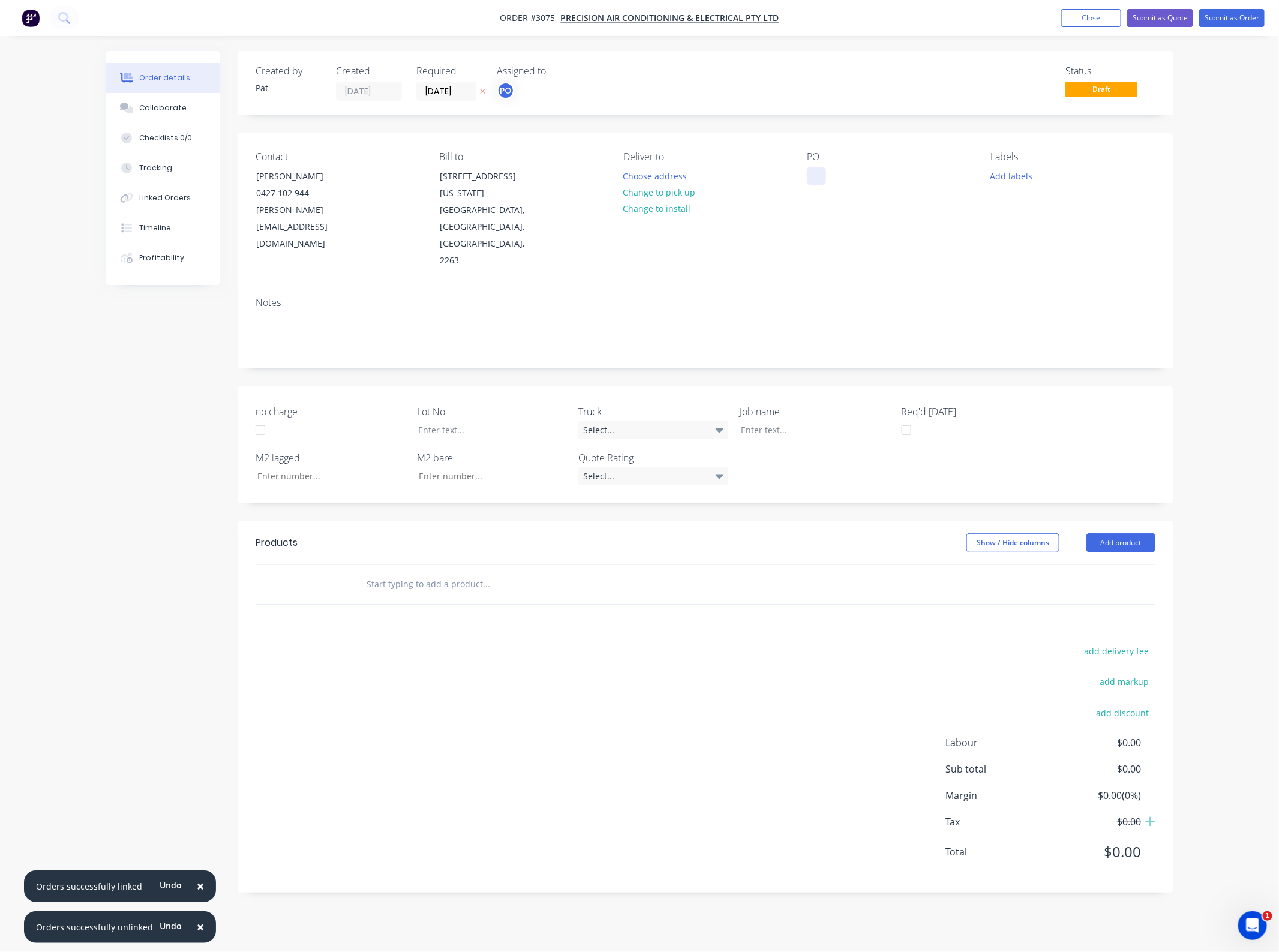
click at [818, 181] on div at bounding box center [816, 175] width 19 height 18
click at [770, 421] on div at bounding box center [806, 429] width 150 height 18
click at [1139, 533] on button "Add product" at bounding box center [1120, 542] width 69 height 19
click at [1104, 589] on div "Basic product" at bounding box center [1098, 597] width 92 height 18
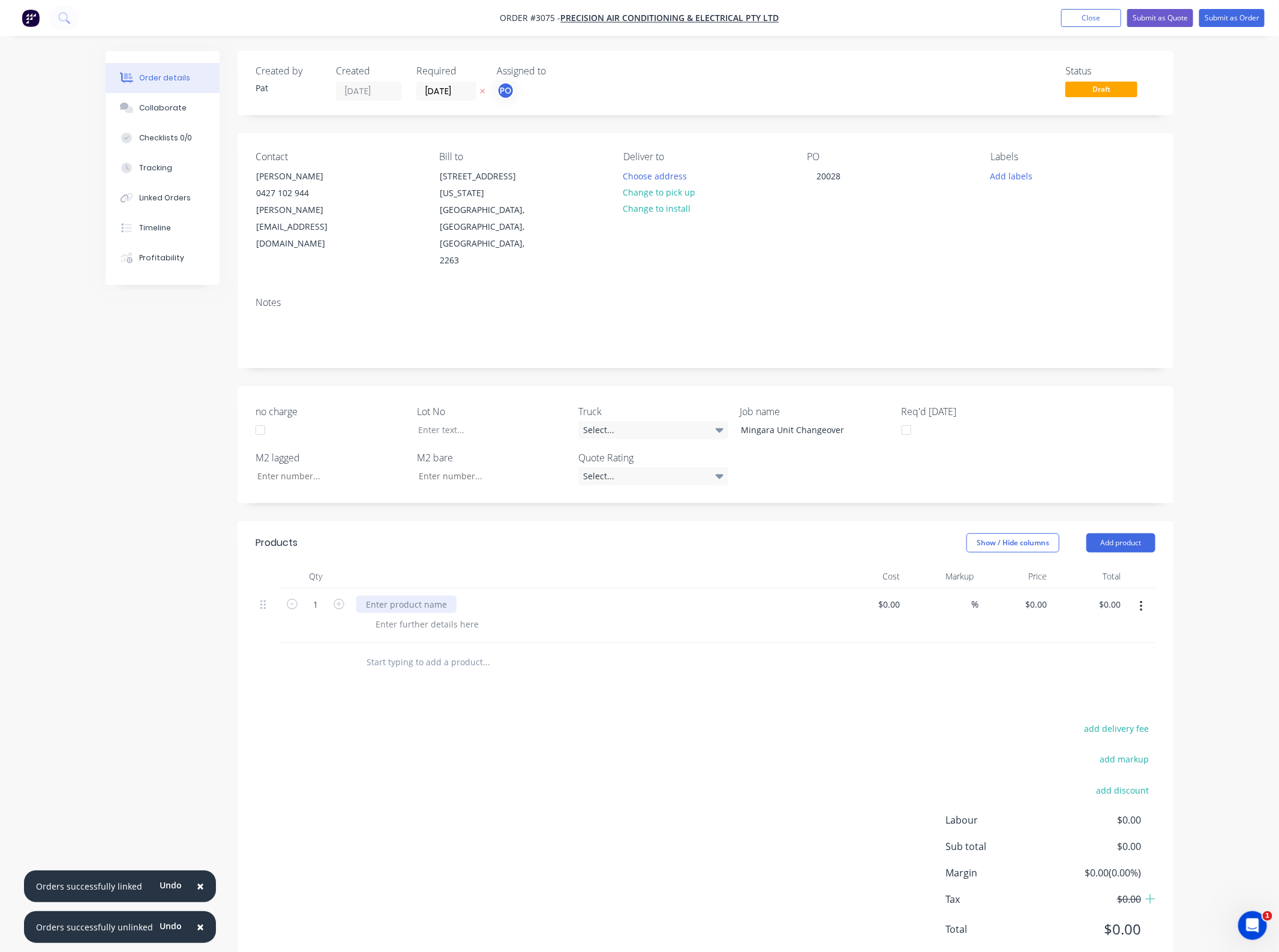
click at [376, 596] on div at bounding box center [406, 604] width 100 height 18
click at [1128, 596] on button "button" at bounding box center [1141, 606] width 28 height 21
click at [1114, 596] on input "0.00" at bounding box center [1114, 604] width 23 height 18
type input "3760"
type input "$3,760.00"
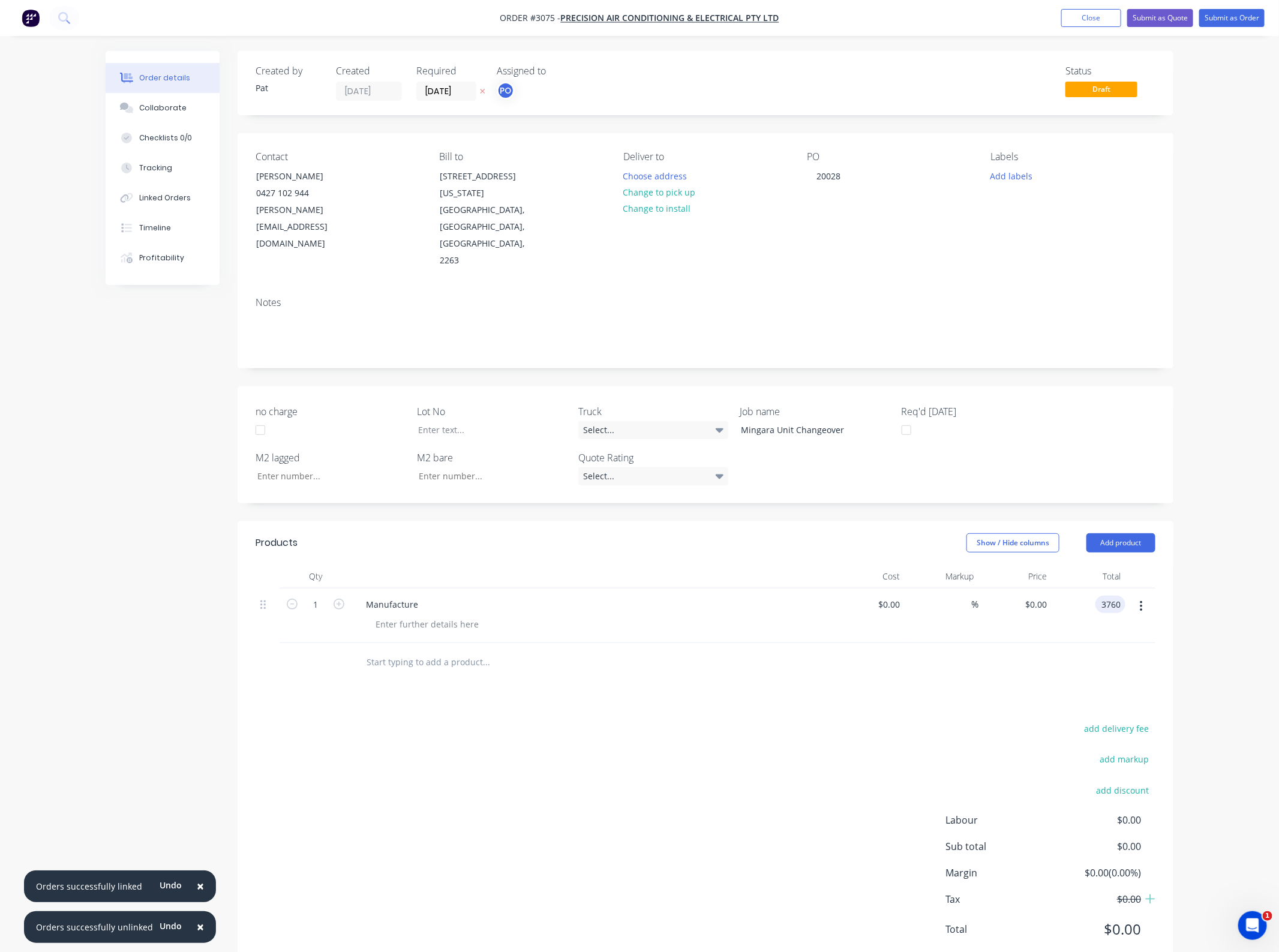
type input "$3,760.00"
click at [631, 721] on div "add delivery fee add markup add discount Labour $0.00 Sub total $0.00 Margin $0…" at bounding box center [705, 837] width 900 height 232
click at [1213, 21] on button "Submit as Order" at bounding box center [1232, 18] width 66 height 18
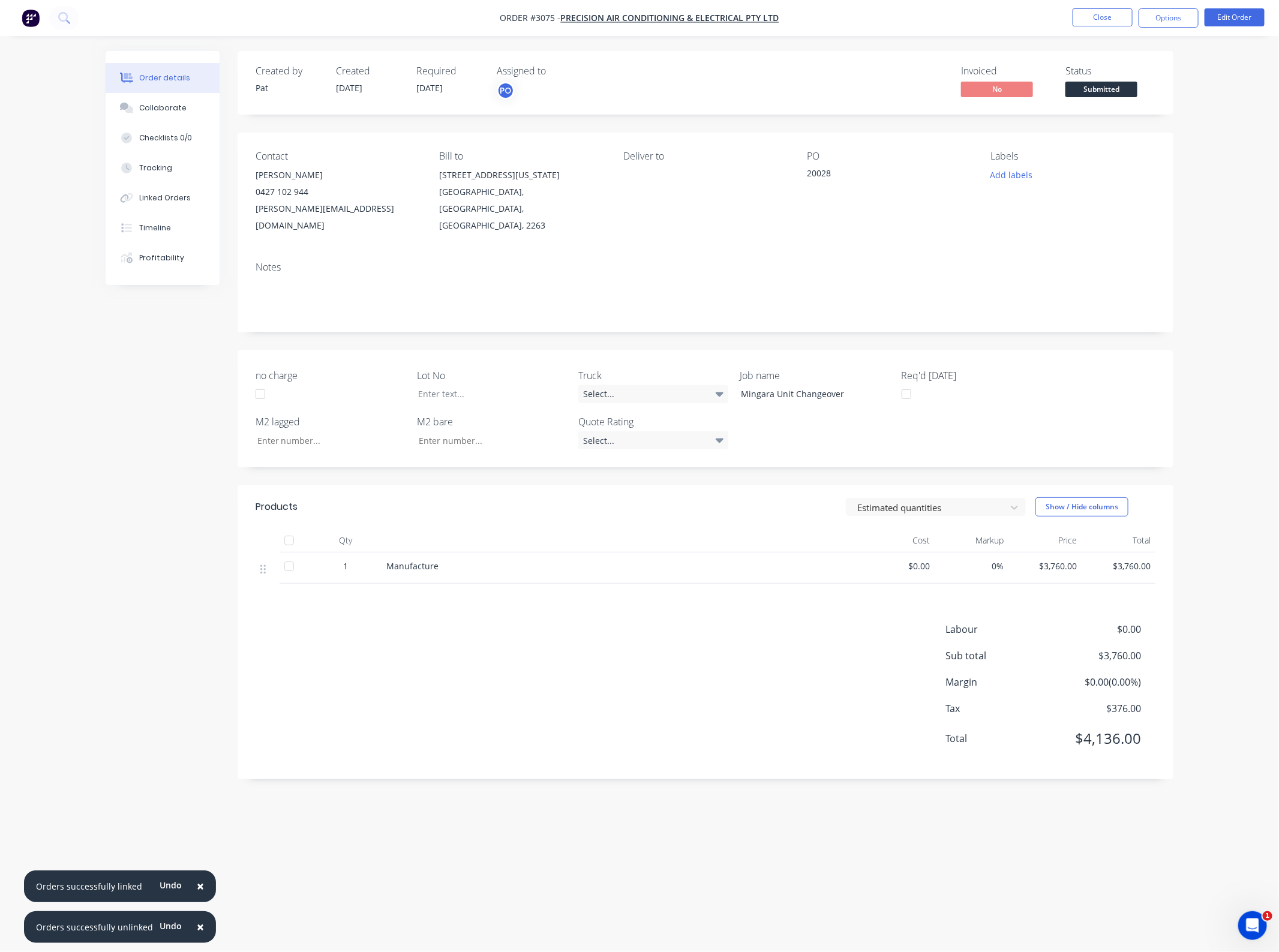
click at [742, 594] on div "Products Estimated quantities Show / Hide columns Qty Cost Markup Price Total 1…" at bounding box center [705, 632] width 936 height 294
click at [1092, 24] on button "Close" at bounding box center [1102, 18] width 60 height 18
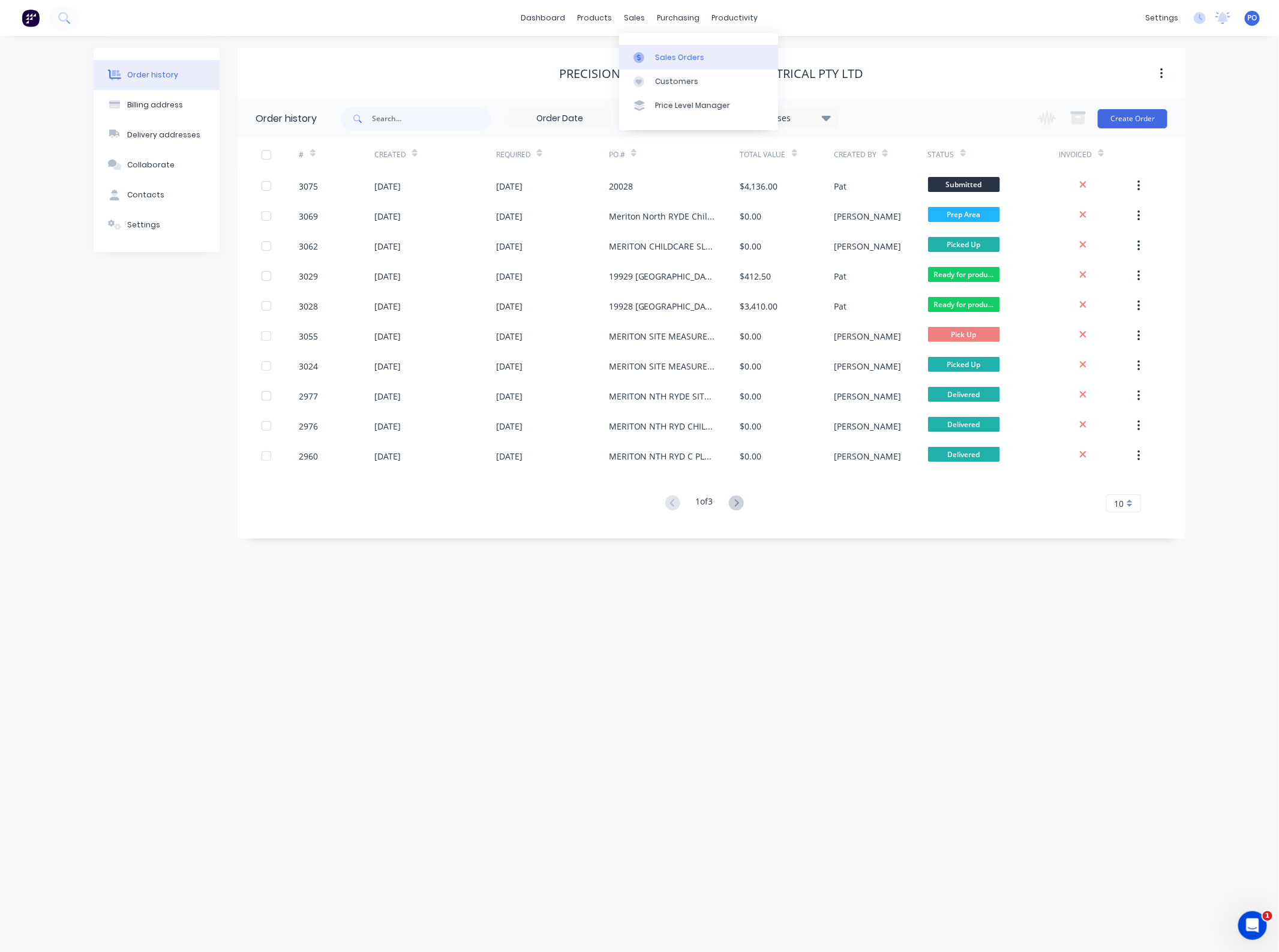
click at [660, 63] on link "Sales Orders" at bounding box center [699, 56] width 159 height 24
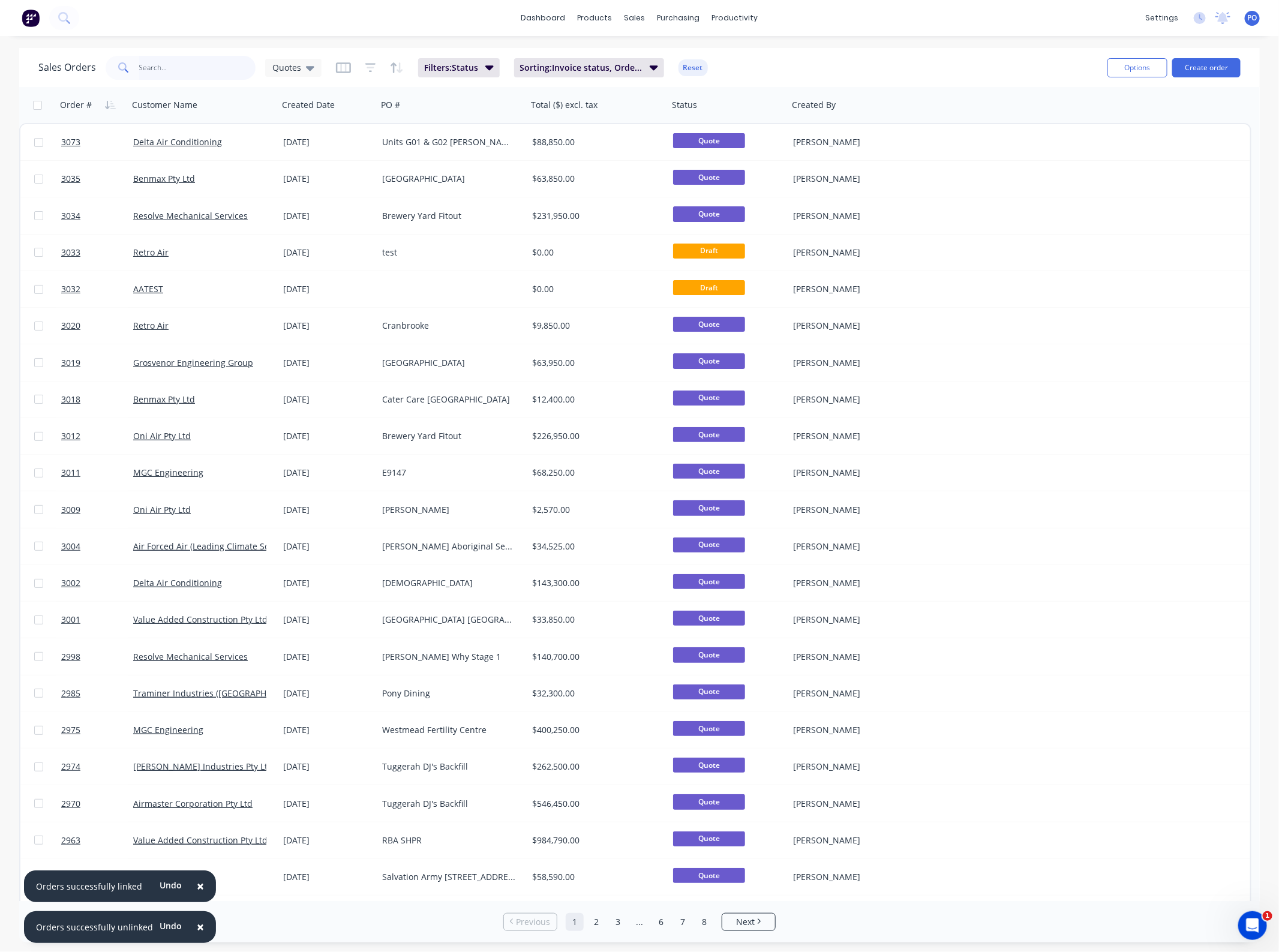
click at [205, 74] on input "text" at bounding box center [197, 67] width 117 height 24
type input "ccgs"
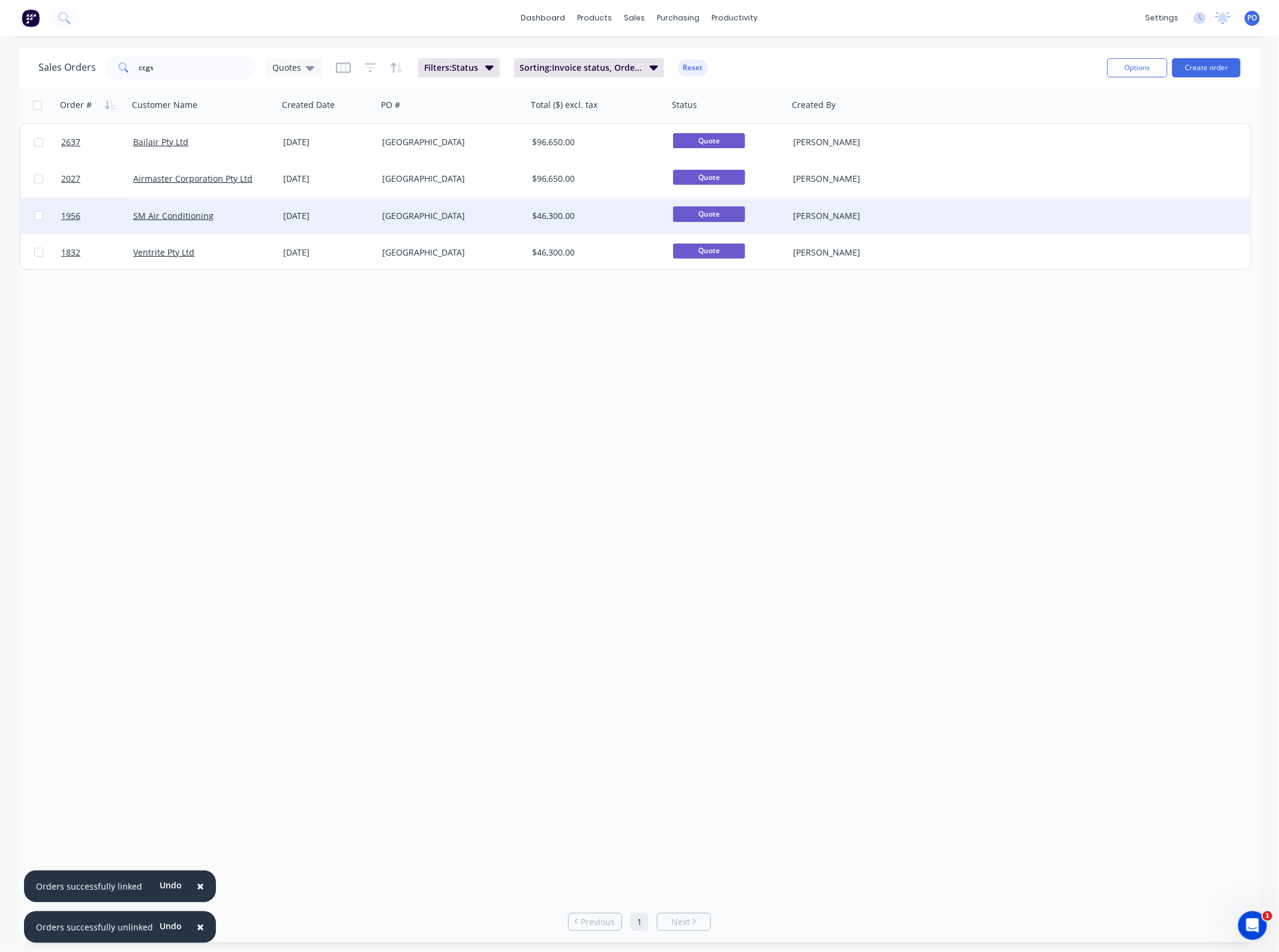
click at [349, 224] on div "15 May 2025" at bounding box center [328, 216] width 99 height 36
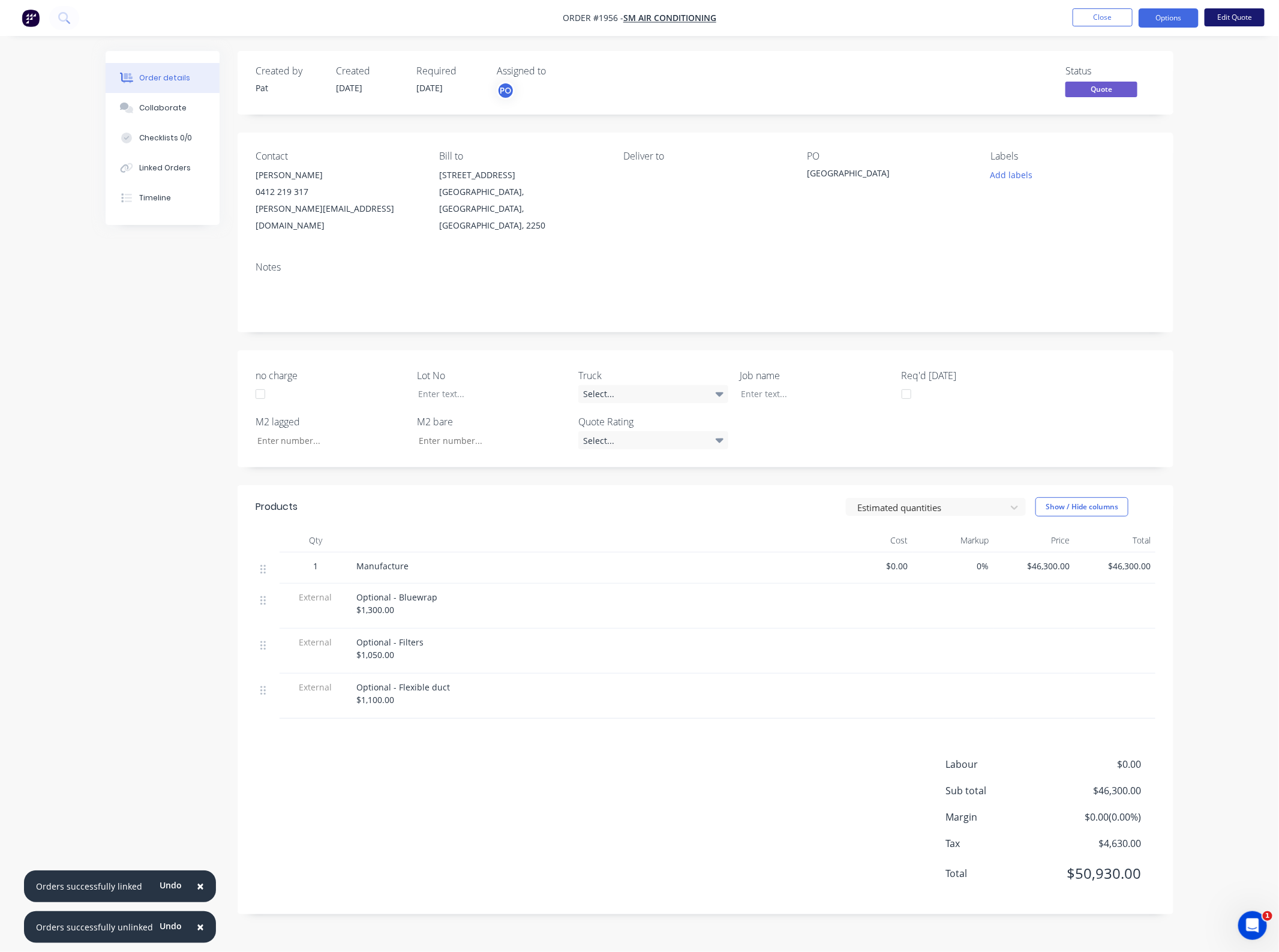
click at [1239, 17] on button "Edit Quote" at bounding box center [1234, 18] width 60 height 18
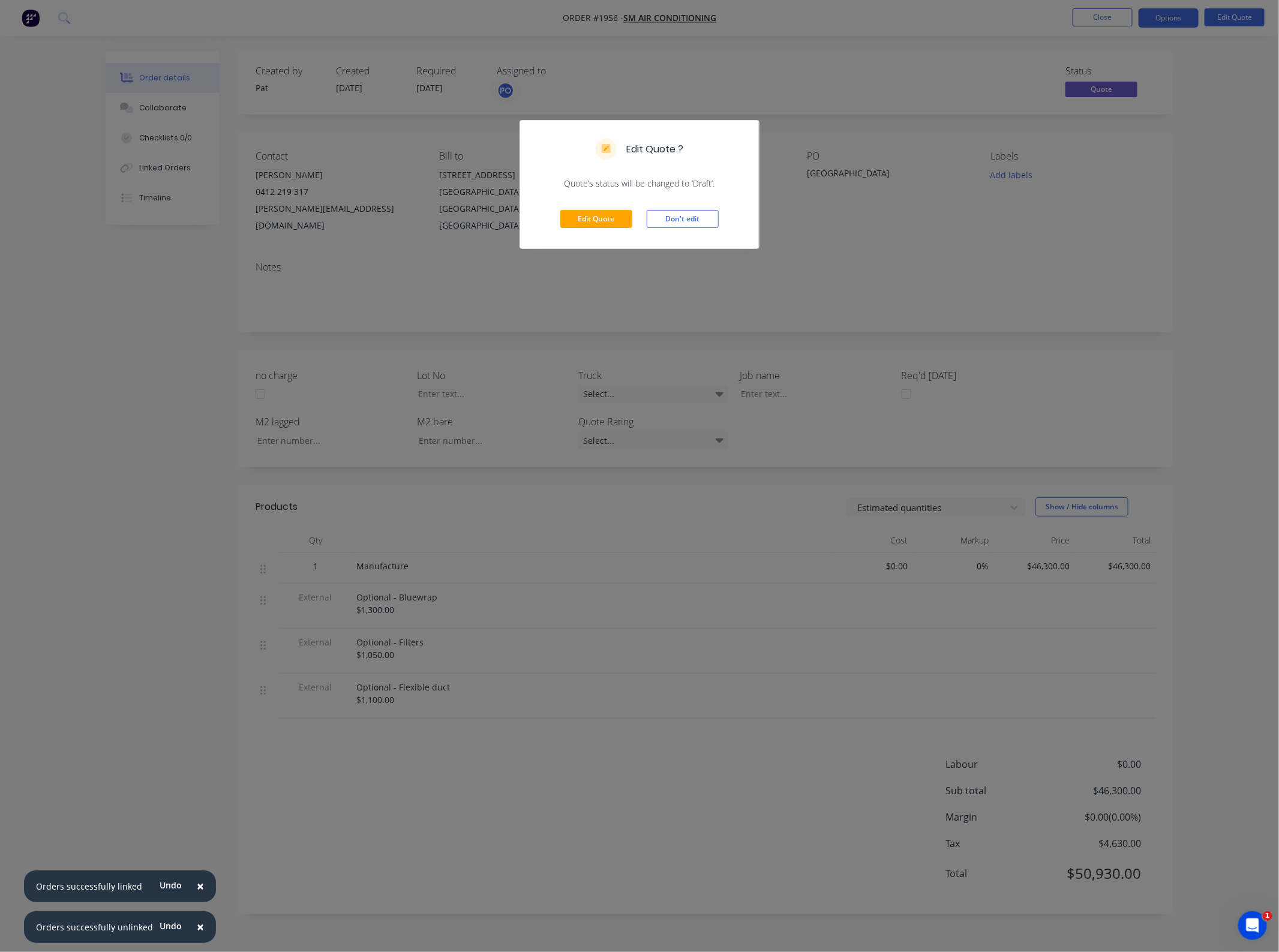
click at [599, 232] on div "Edit Quote Don't edit" at bounding box center [639, 219] width 239 height 59
click at [599, 224] on button "Edit Quote" at bounding box center [596, 219] width 72 height 18
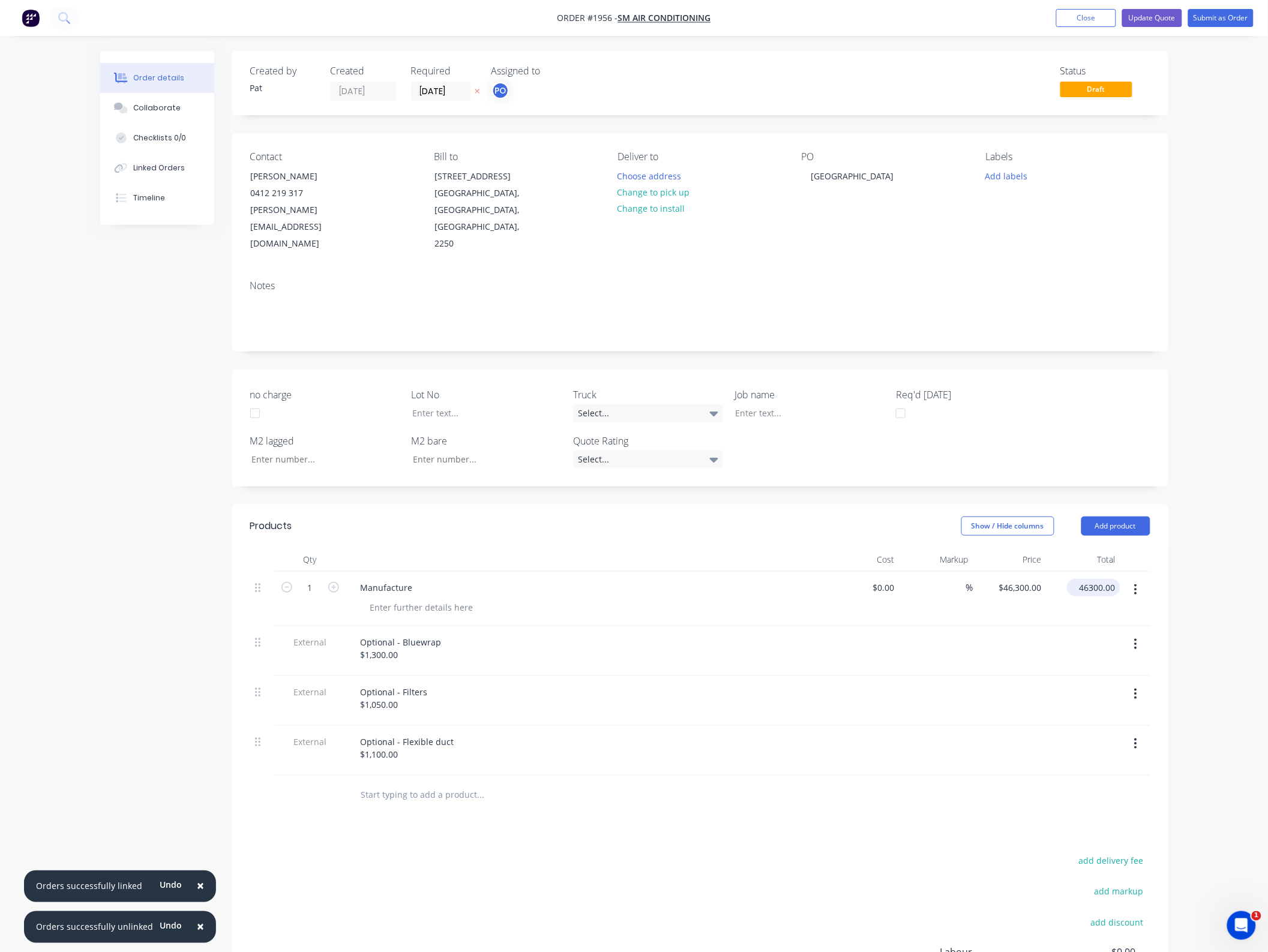
click at [1109, 579] on input "46300.00" at bounding box center [1096, 587] width 49 height 18
type input "39300"
type input "$39,300.00"
click at [758, 525] on header "Products Show / Hide columns Add product" at bounding box center [700, 526] width 936 height 43
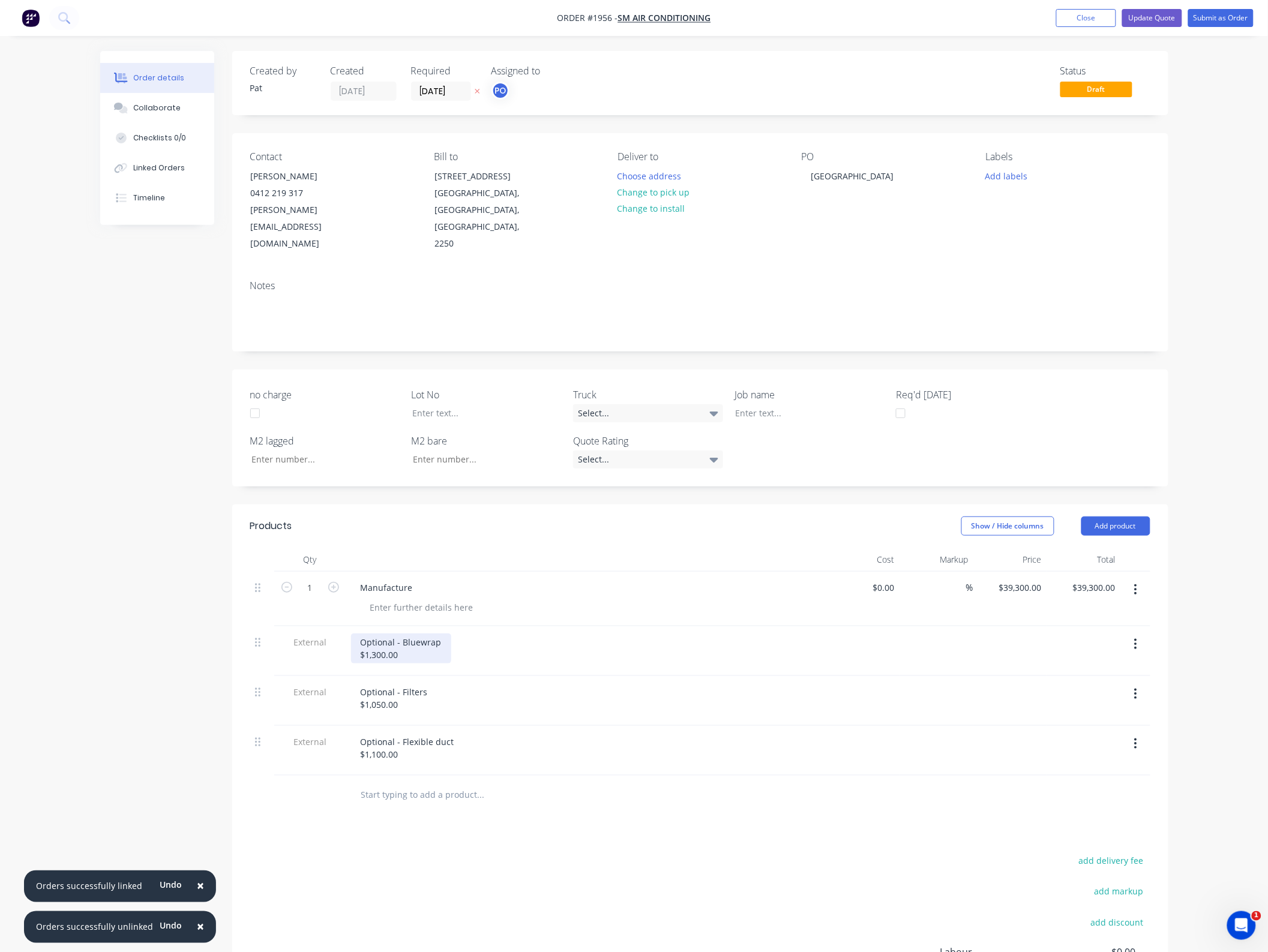
click at [397, 642] on div "Optional - Bluewrap $1,300.00" at bounding box center [401, 648] width 100 height 30
click at [376, 640] on div "Optional - Bluewrap $1,300.00" at bounding box center [401, 648] width 100 height 30
click at [404, 741] on div "Optional - Flexible duct $1,100.00" at bounding box center [407, 748] width 113 height 30
click at [587, 645] on div "Optional - Bluewrap $1,100.00" at bounding box center [586, 648] width 471 height 30
click at [1160, 24] on button "Update Quote" at bounding box center [1152, 18] width 60 height 18
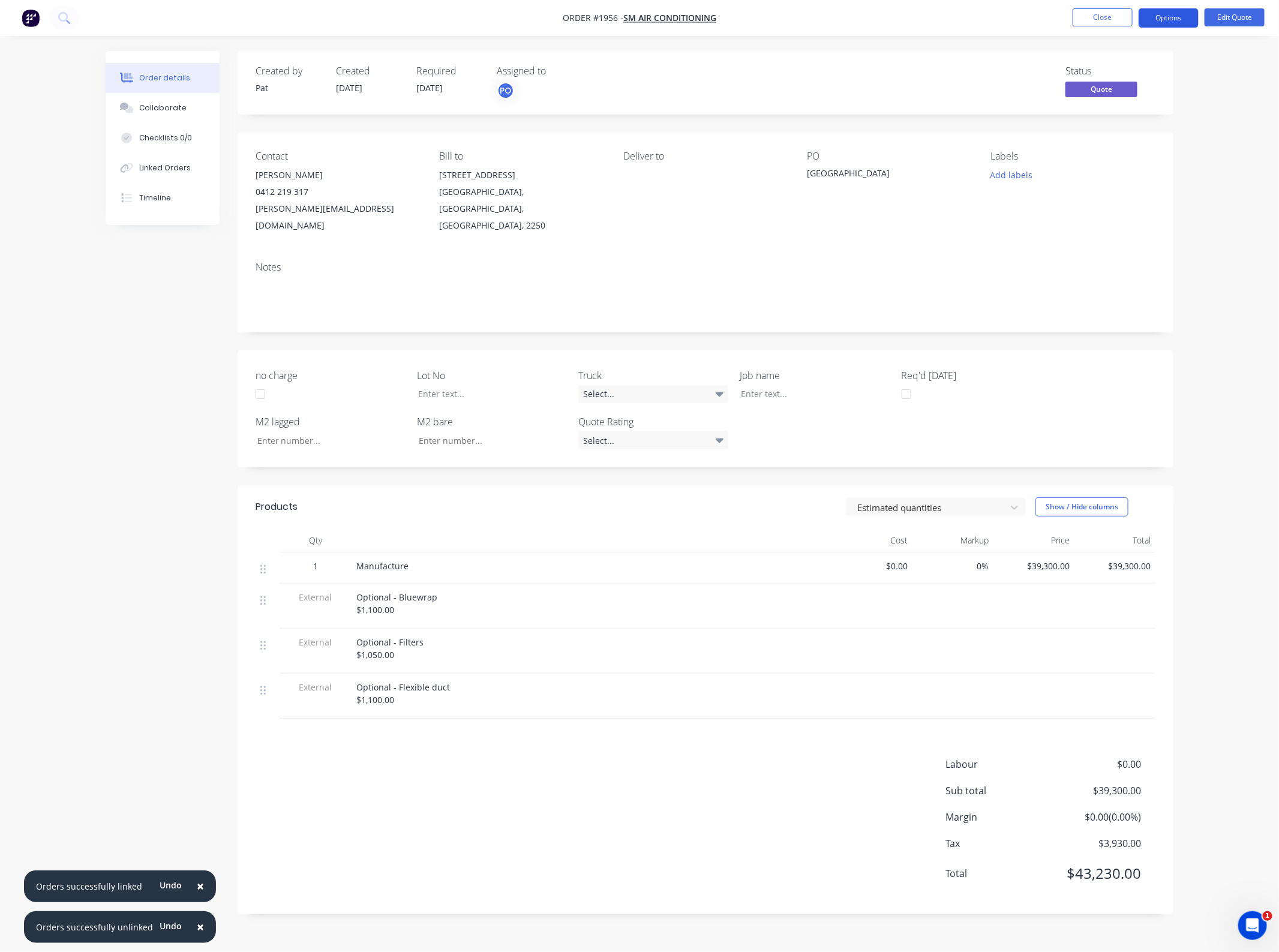
click at [1162, 21] on button "Options" at bounding box center [1168, 18] width 60 height 19
click at [1145, 65] on div "Quote" at bounding box center [1133, 72] width 111 height 18
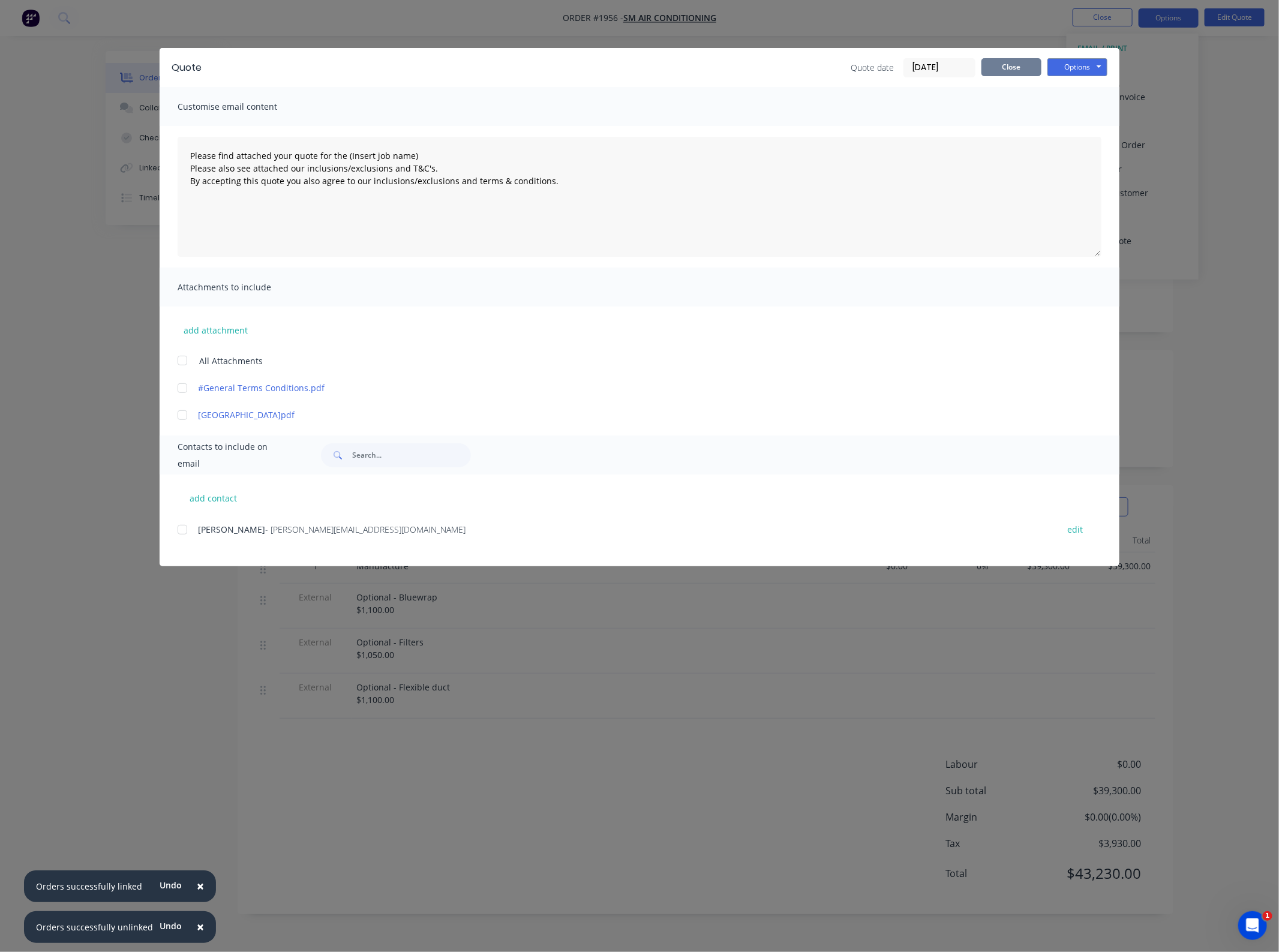
click at [1007, 73] on button "Close" at bounding box center [1011, 67] width 60 height 18
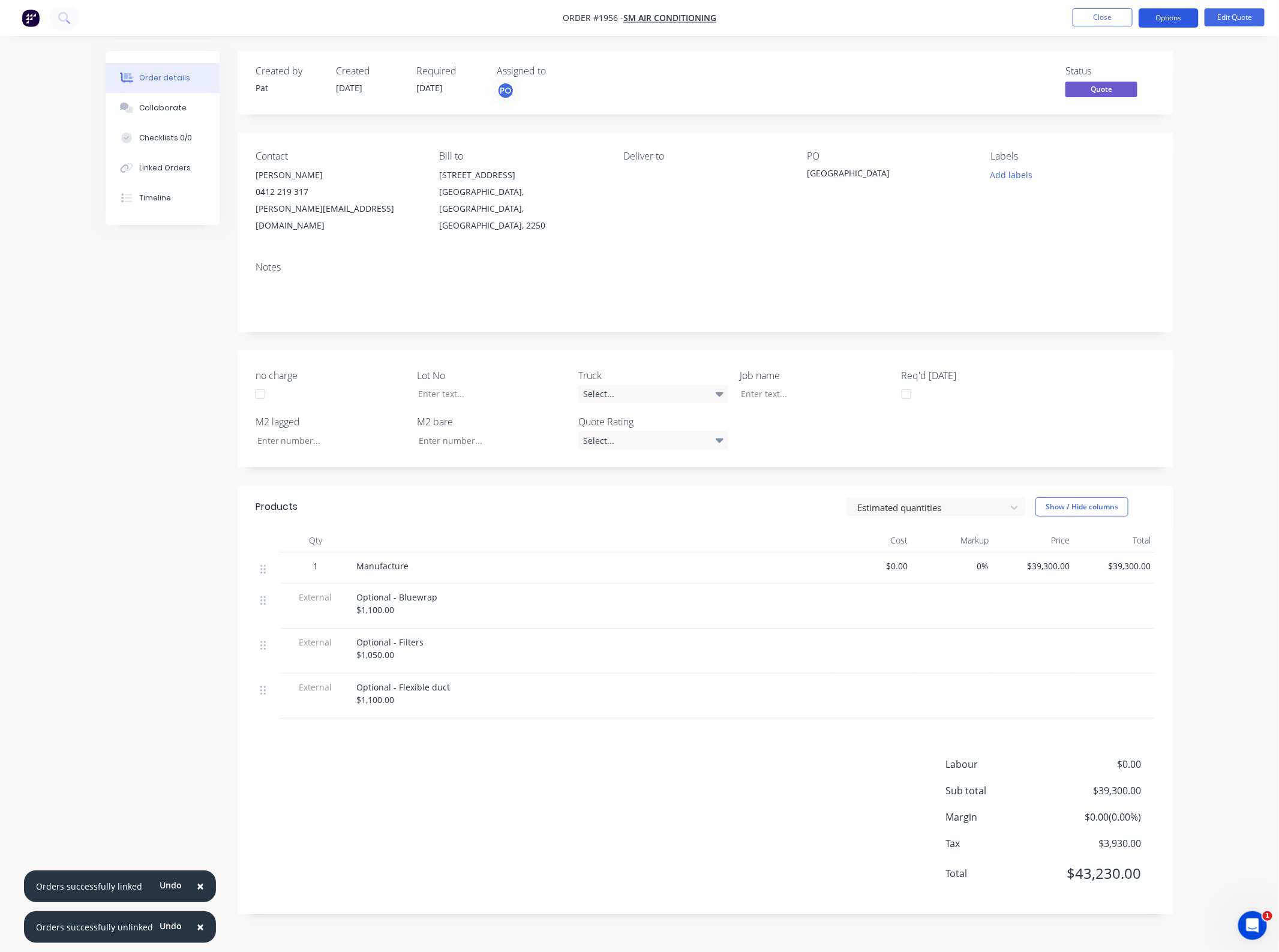
click at [1192, 20] on button "Options" at bounding box center [1168, 18] width 60 height 19
click at [1162, 74] on div "Quote" at bounding box center [1133, 72] width 111 height 18
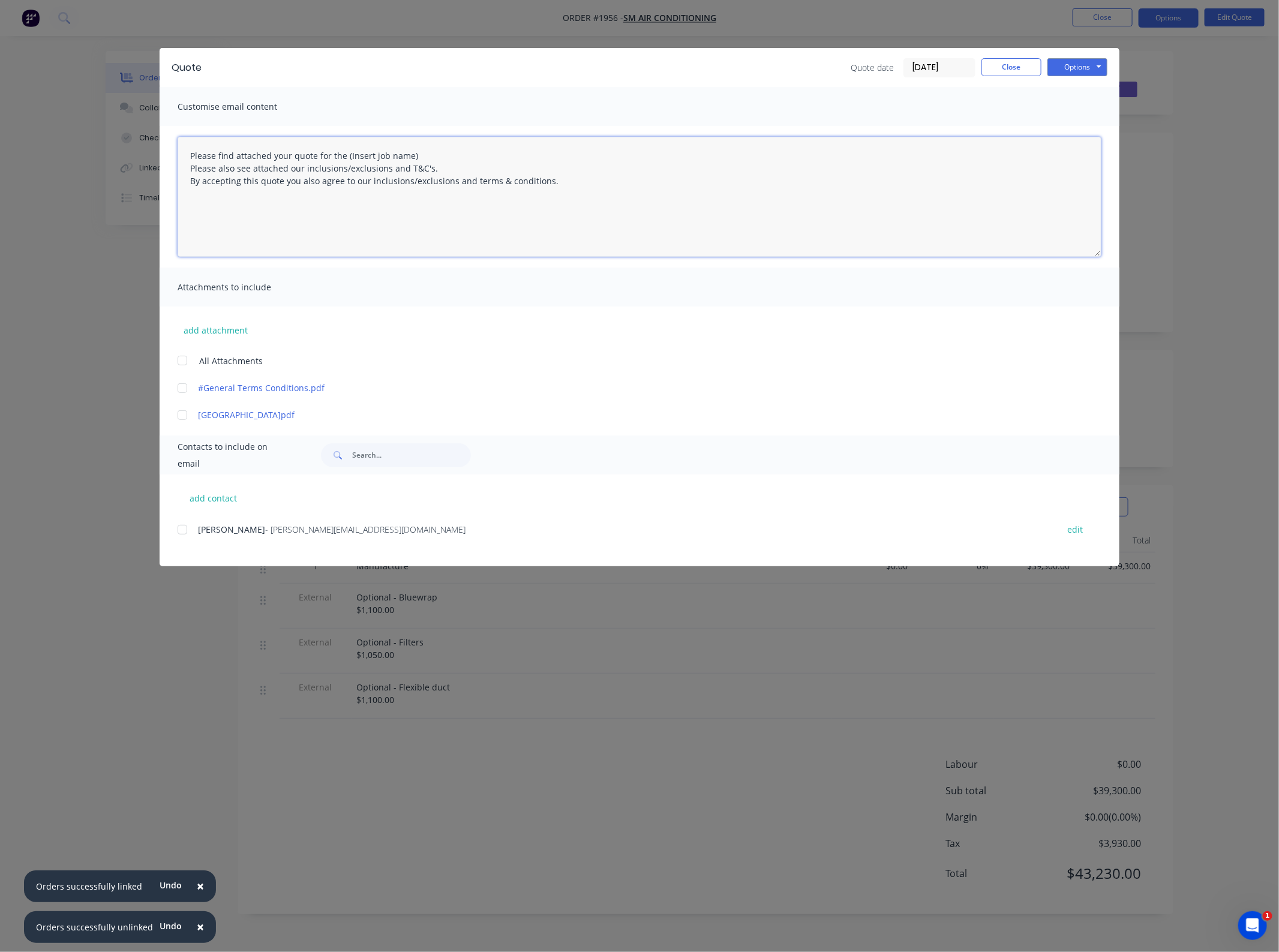
drag, startPoint x: 452, startPoint y: 156, endPoint x: 348, endPoint y: 156, distance: 104.0
click at [348, 156] on textarea "Please find attached your quote for the (Insert job name) Please also see attac…" at bounding box center [639, 196] width 924 height 120
click at [293, 154] on textarea "Please find attached your quote for the (Insert job name) Please also see attac…" at bounding box center [639, 196] width 924 height 120
drag, startPoint x: 451, startPoint y: 155, endPoint x: 374, endPoint y: 156, distance: 77.0
click at [374, 156] on textarea "Please find attached your revised quote for the (Insert job name) Please also s…" at bounding box center [639, 196] width 924 height 120
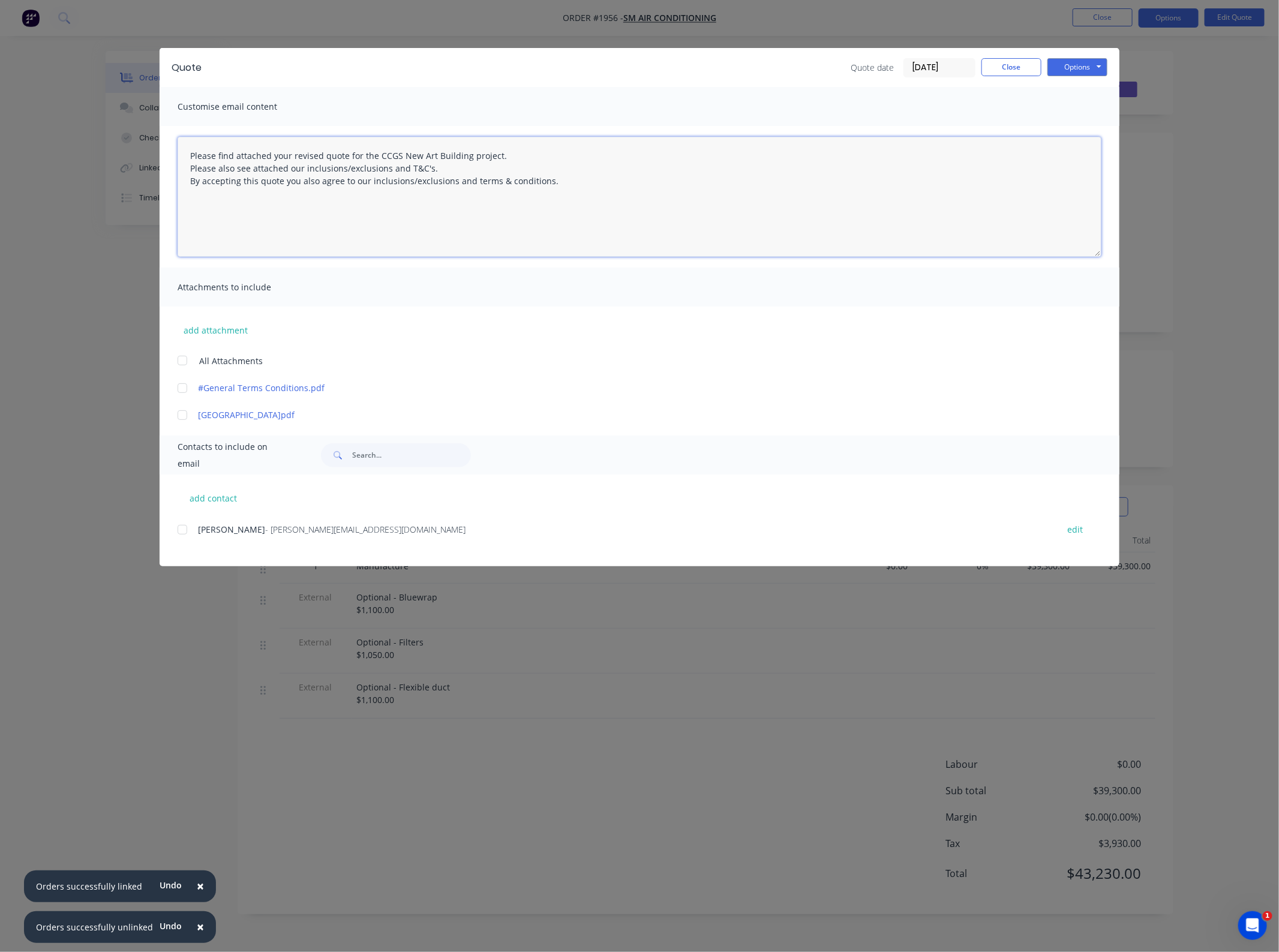
click at [178, 361] on div at bounding box center [182, 360] width 24 height 24
click at [181, 364] on div at bounding box center [182, 360] width 24 height 24
click at [183, 389] on div at bounding box center [182, 388] width 24 height 24
type textarea "Please find attached your revised quote for the CCGS New Art Building project. …"
click at [218, 332] on button "add attachment" at bounding box center [216, 330] width 76 height 18
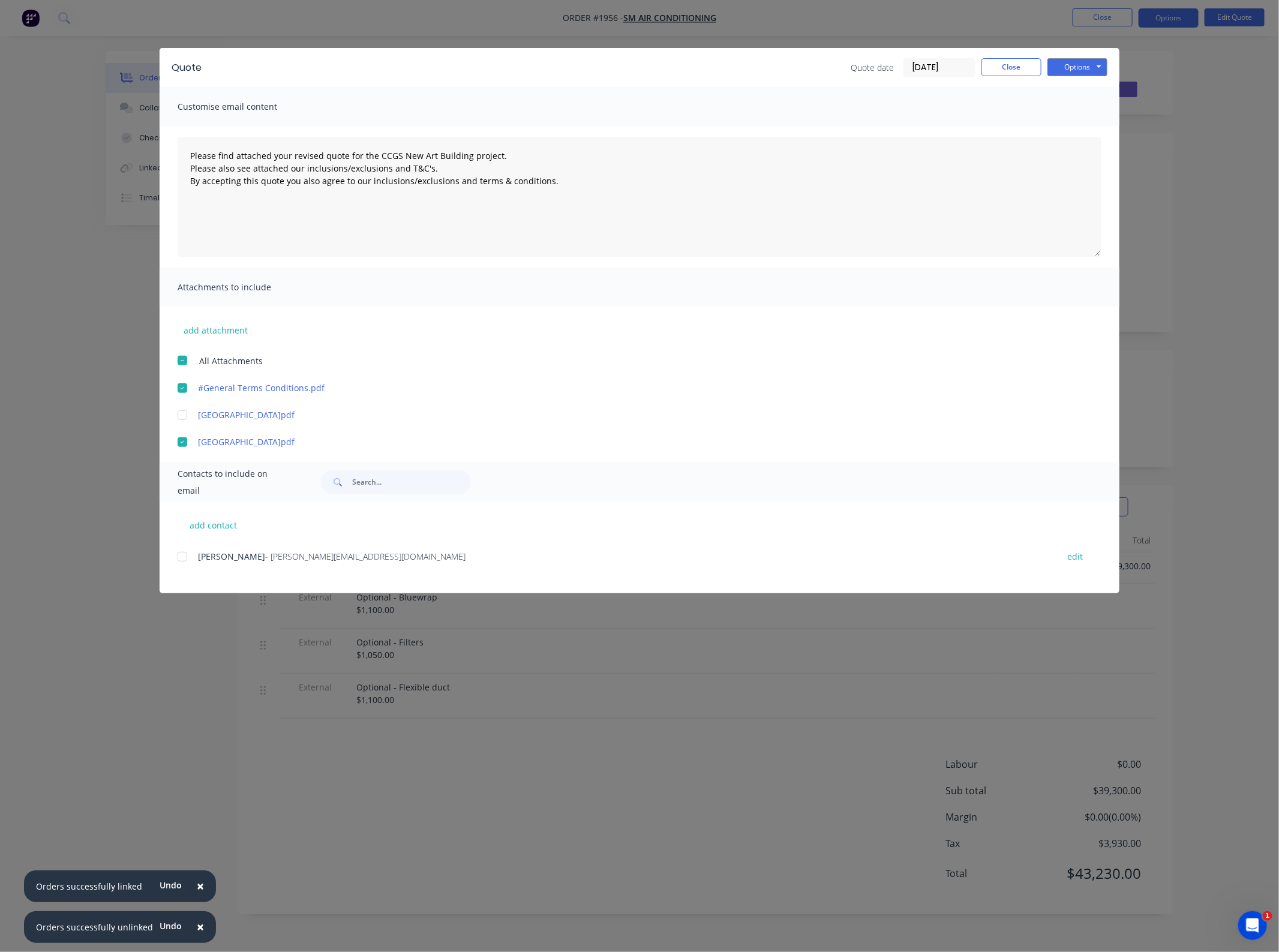
click at [190, 554] on div at bounding box center [182, 556] width 24 height 24
click at [1086, 66] on button "Options" at bounding box center [1077, 67] width 60 height 18
click at [1080, 125] on button "Email" at bounding box center [1085, 129] width 77 height 20
click at [1024, 72] on button "Close" at bounding box center [1011, 67] width 60 height 18
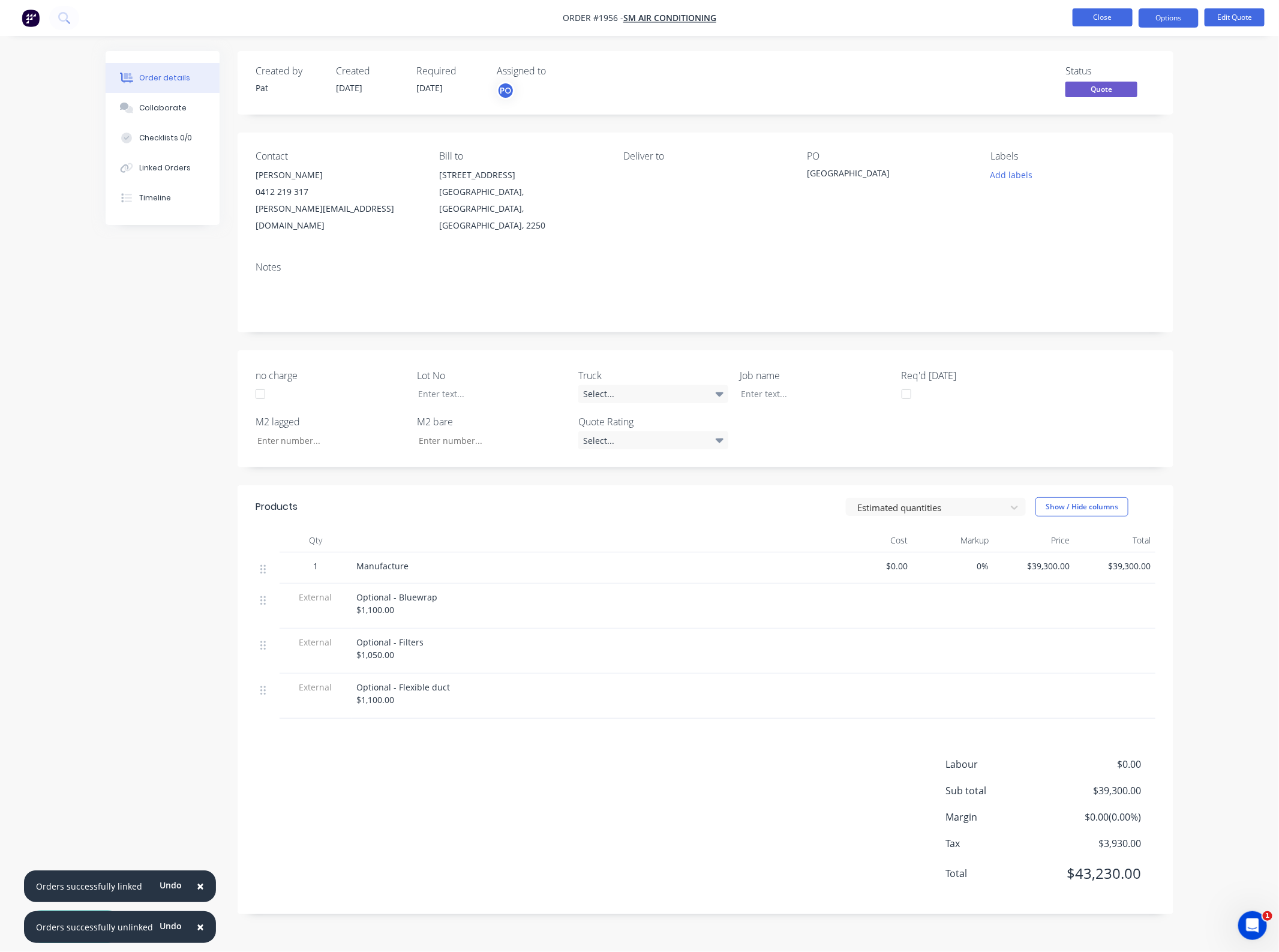
click at [1085, 21] on button "Close" at bounding box center [1102, 18] width 60 height 18
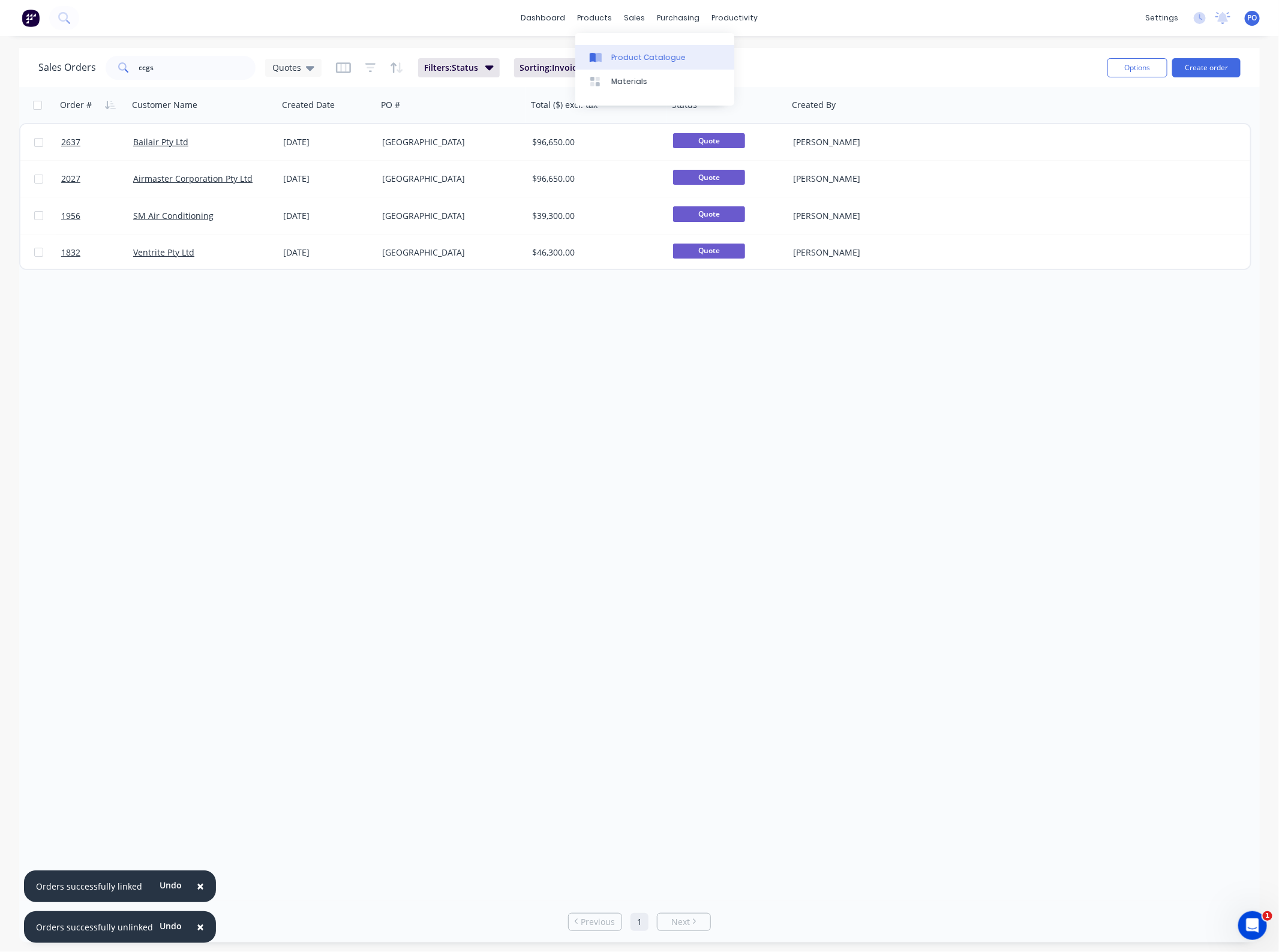
click at [606, 48] on link "Product Catalogue" at bounding box center [654, 56] width 159 height 24
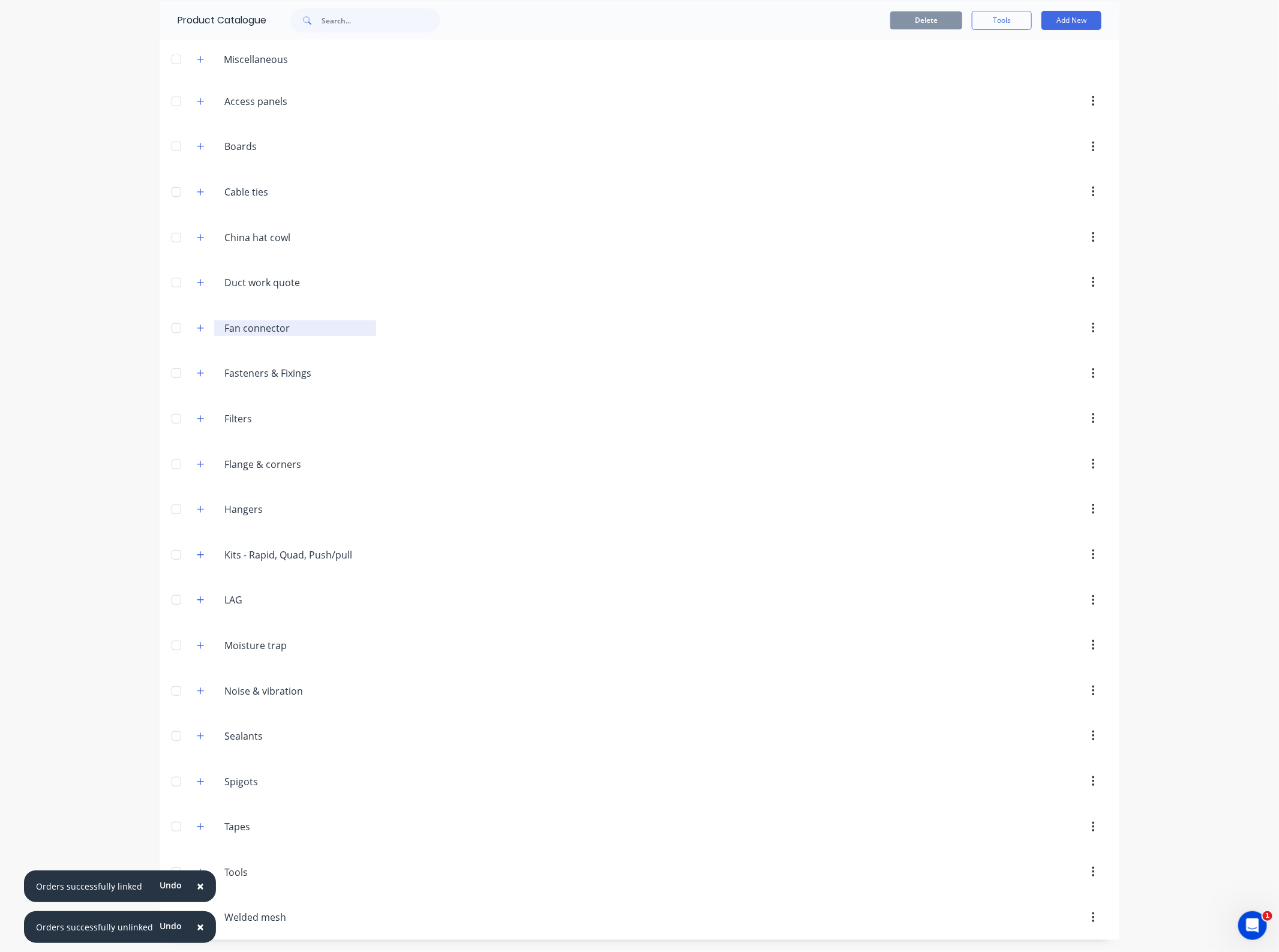
scroll to position [52, 0]
click at [165, 828] on div at bounding box center [176, 826] width 24 height 24
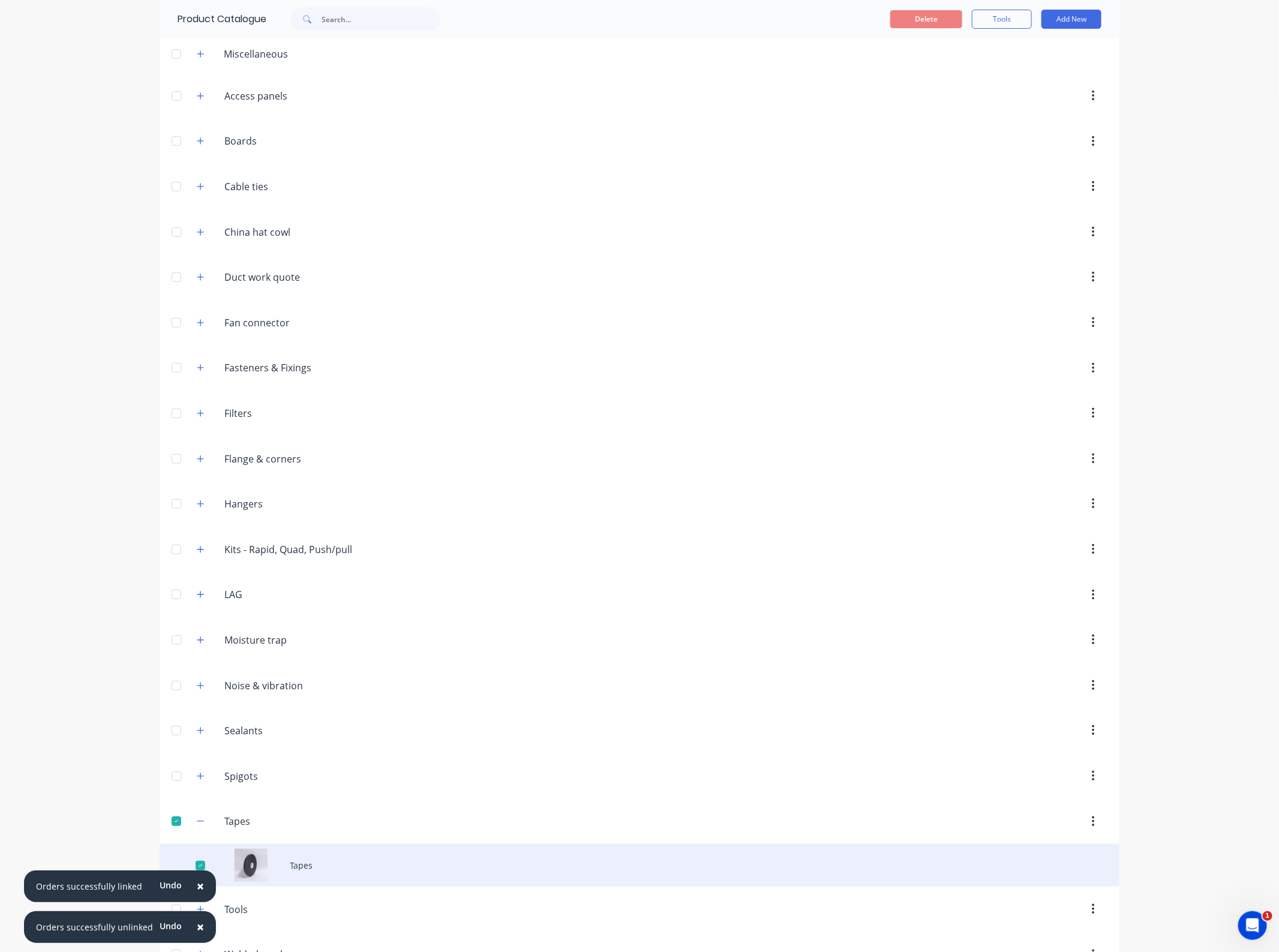
click at [292, 880] on div "Tapes" at bounding box center [639, 866] width 959 height 43
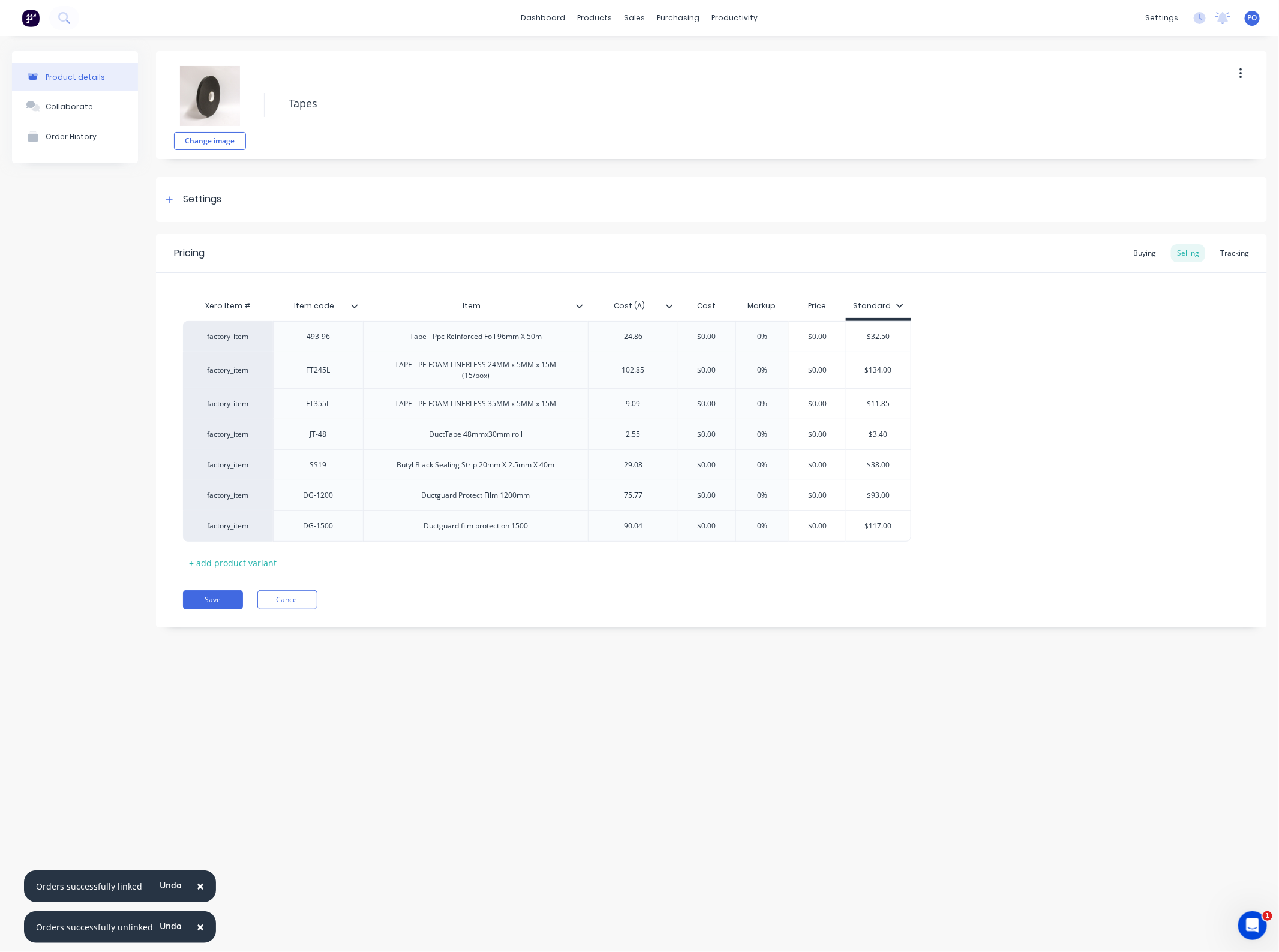
type textarea "x"
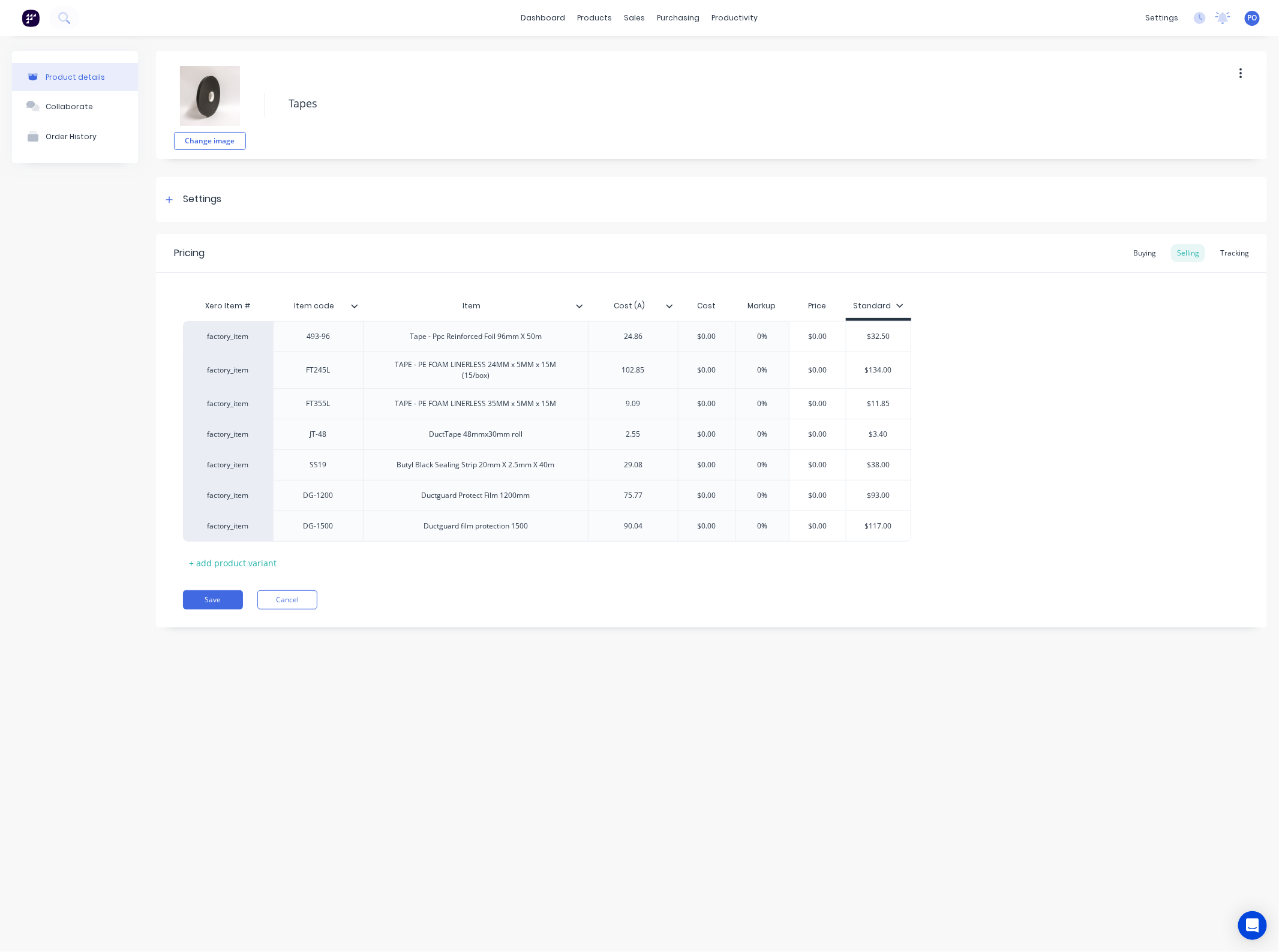
type textarea "x"
type input "Item"
click at [579, 309] on input "Item" at bounding box center [472, 306] width 218 height 11
click at [568, 304] on input "Item" at bounding box center [472, 306] width 218 height 11
click at [583, 303] on div at bounding box center [583, 306] width 7 height 11
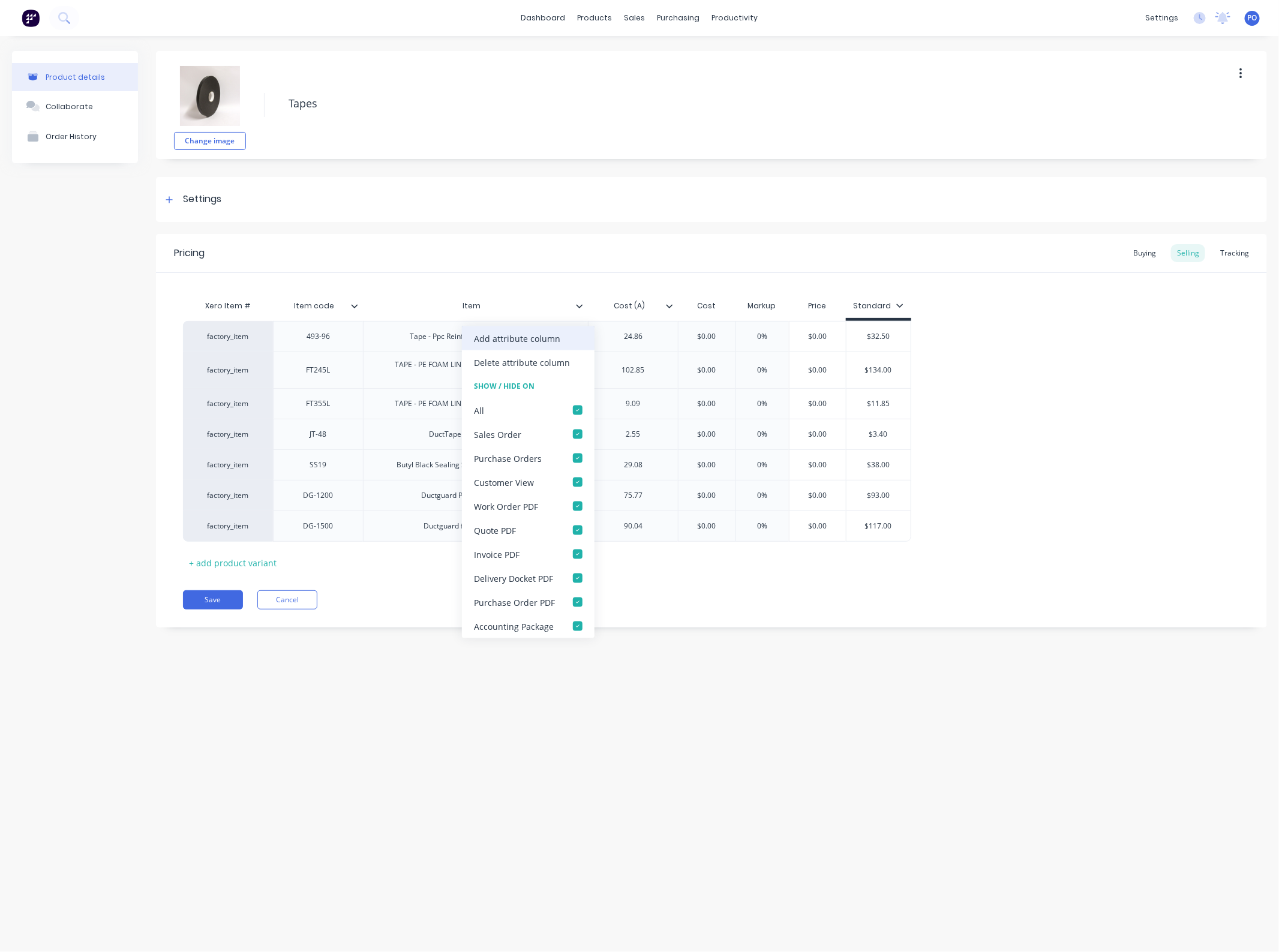
click at [552, 338] on div "Add attribute column" at bounding box center [516, 338] width 86 height 13
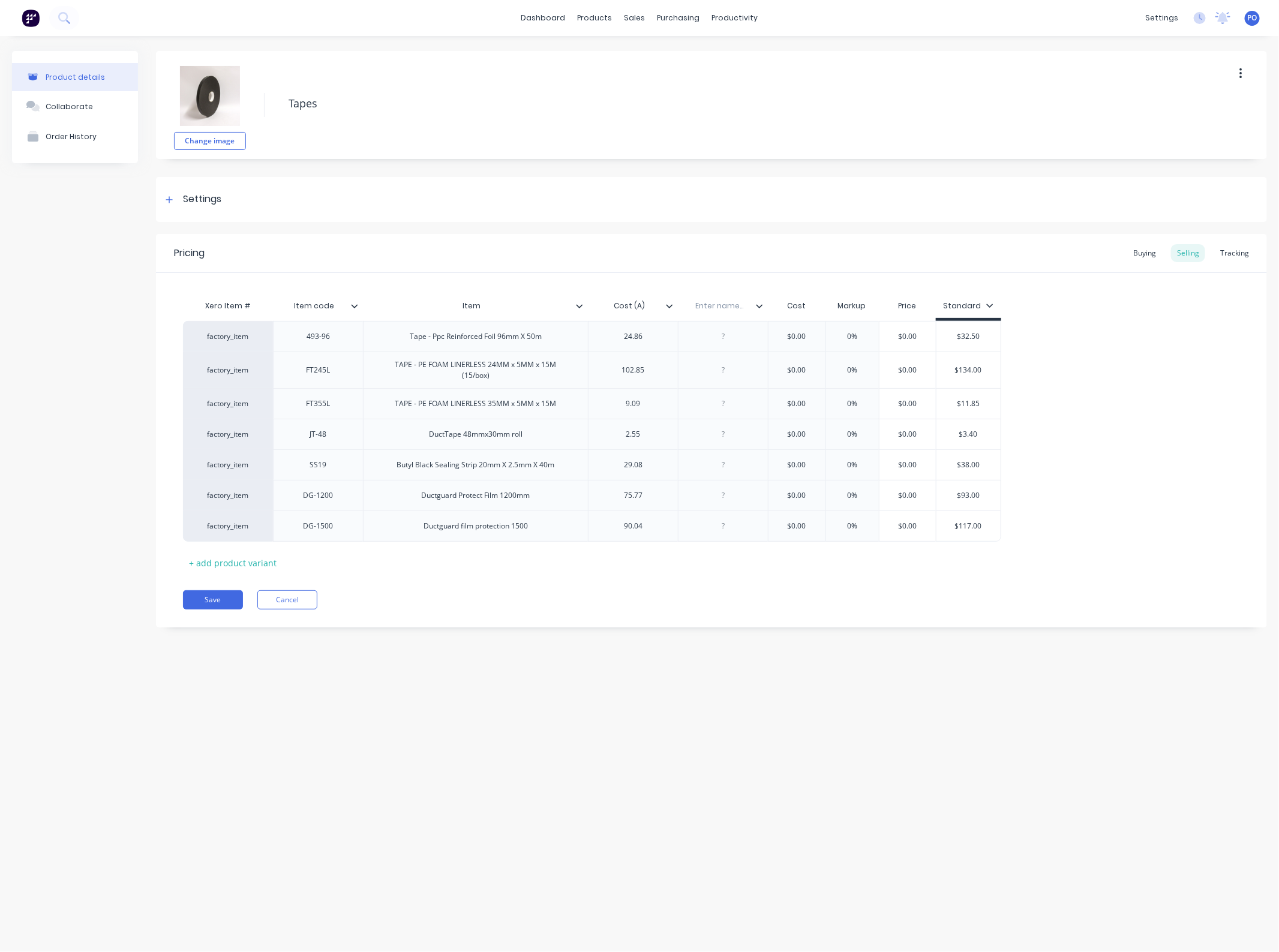
click at [582, 307] on icon at bounding box center [579, 305] width 7 height 7
click at [507, 334] on div "Add attribute column" at bounding box center [516, 338] width 86 height 13
click at [855, 309] on div at bounding box center [853, 306] width 7 height 11
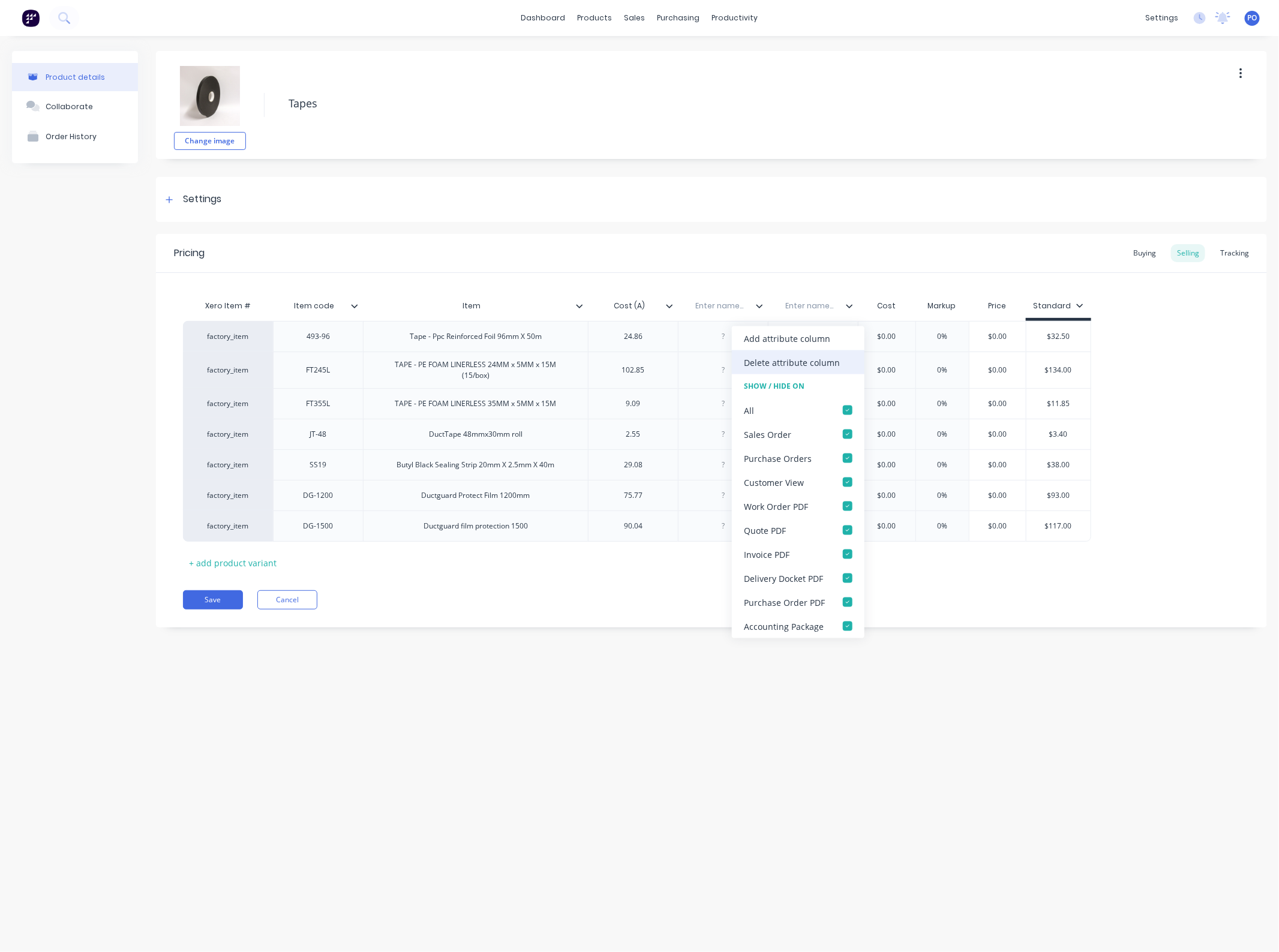
click at [799, 365] on div "Delete attribute column" at bounding box center [792, 362] width 96 height 13
type textarea "x"
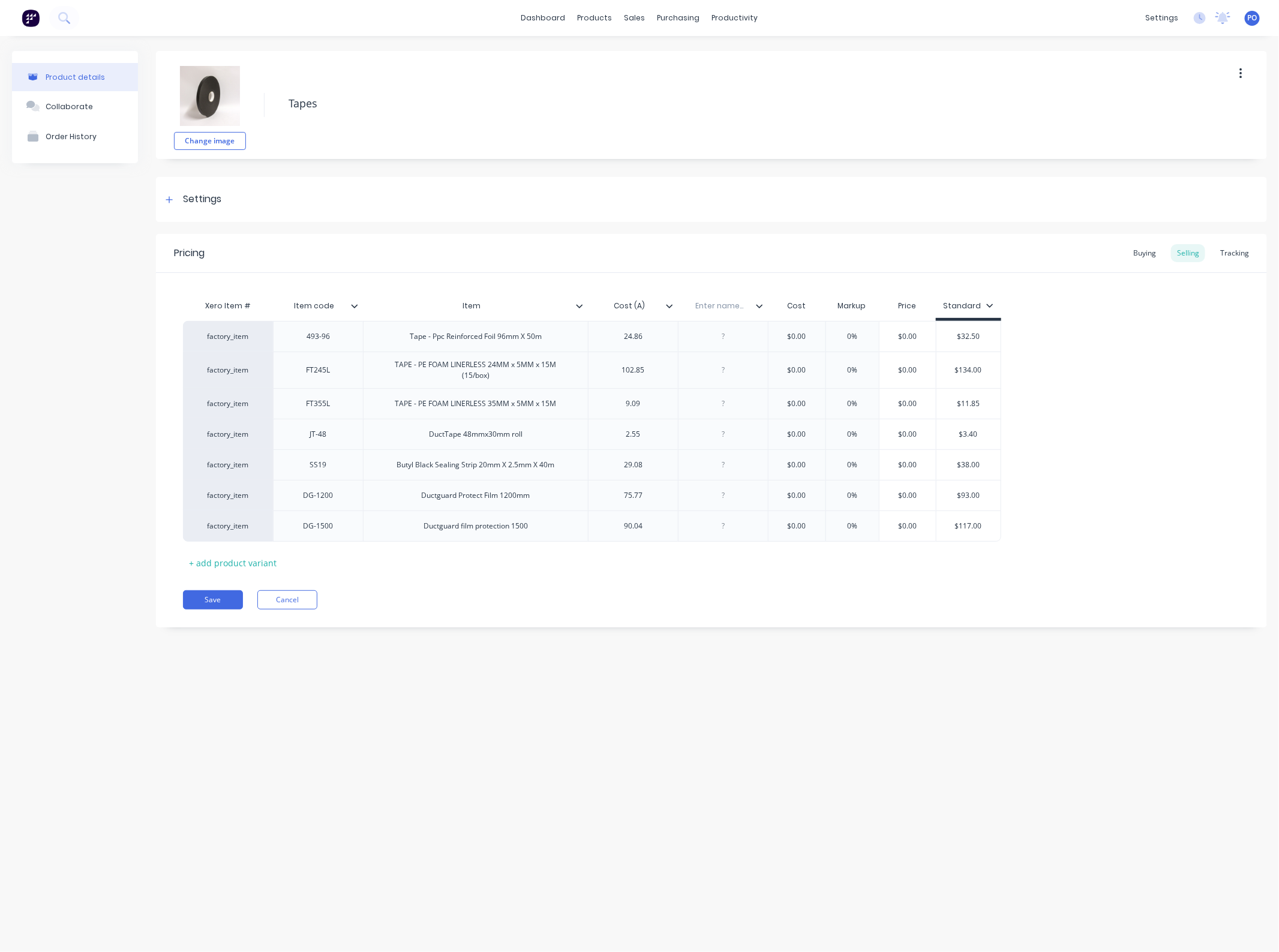
click at [720, 307] on input "text" at bounding box center [719, 306] width 83 height 11
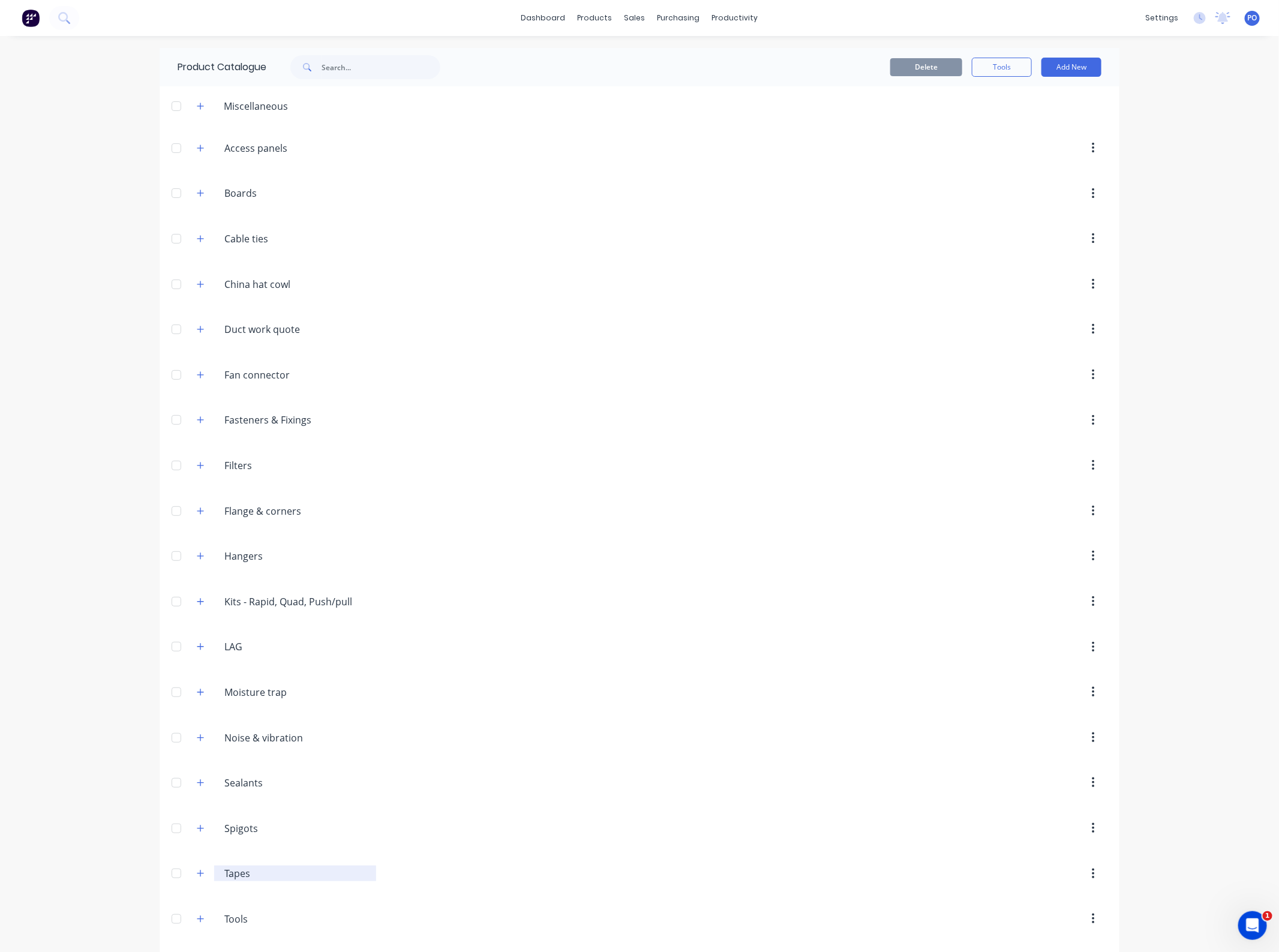
click at [231, 876] on input "Tapes" at bounding box center [295, 873] width 143 height 14
click at [171, 886] on div at bounding box center [176, 873] width 24 height 24
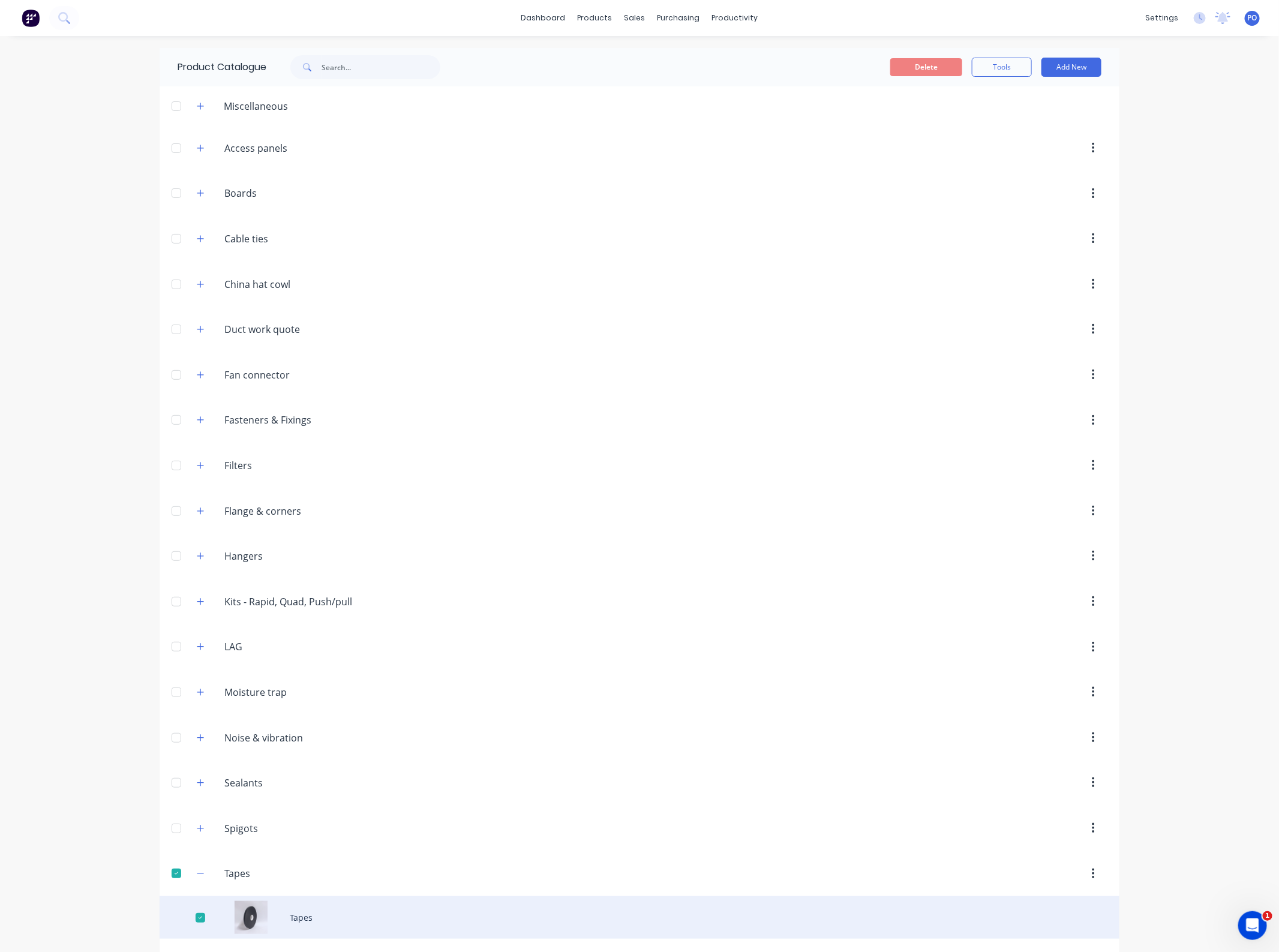
click at [298, 931] on div "Tapes" at bounding box center [639, 918] width 959 height 43
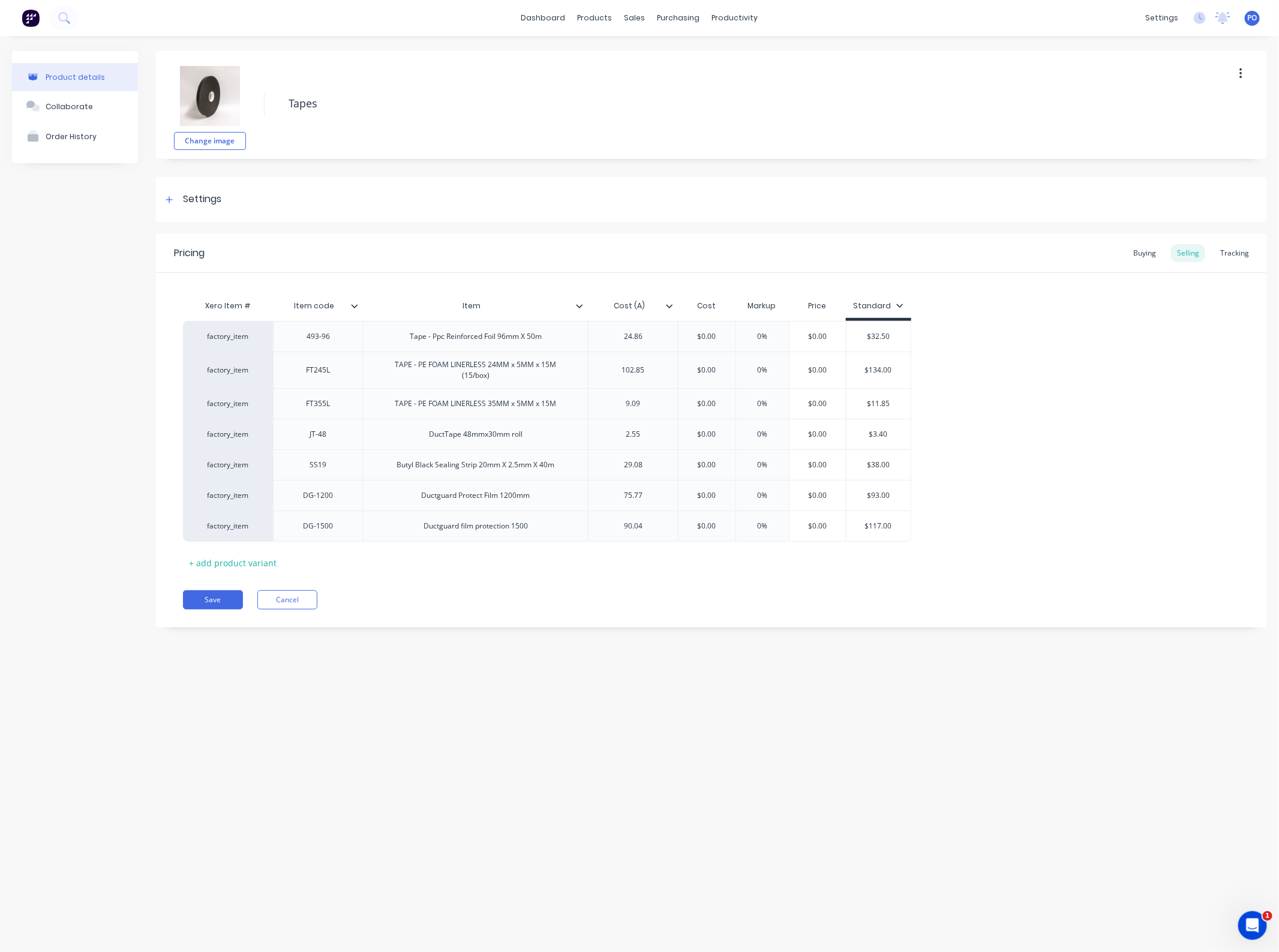
type textarea "x"
